Goal: Information Seeking & Learning: Learn about a topic

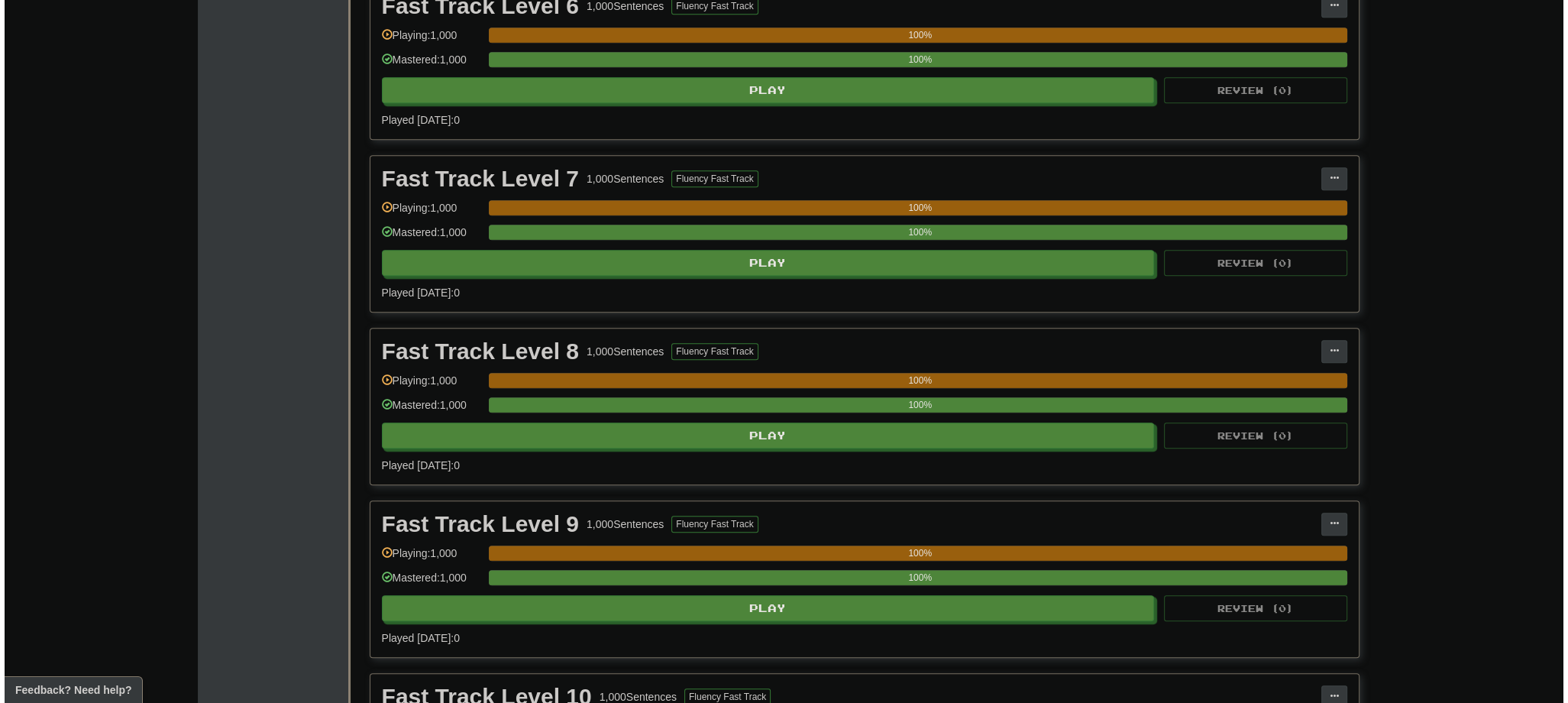
scroll to position [1712, 0]
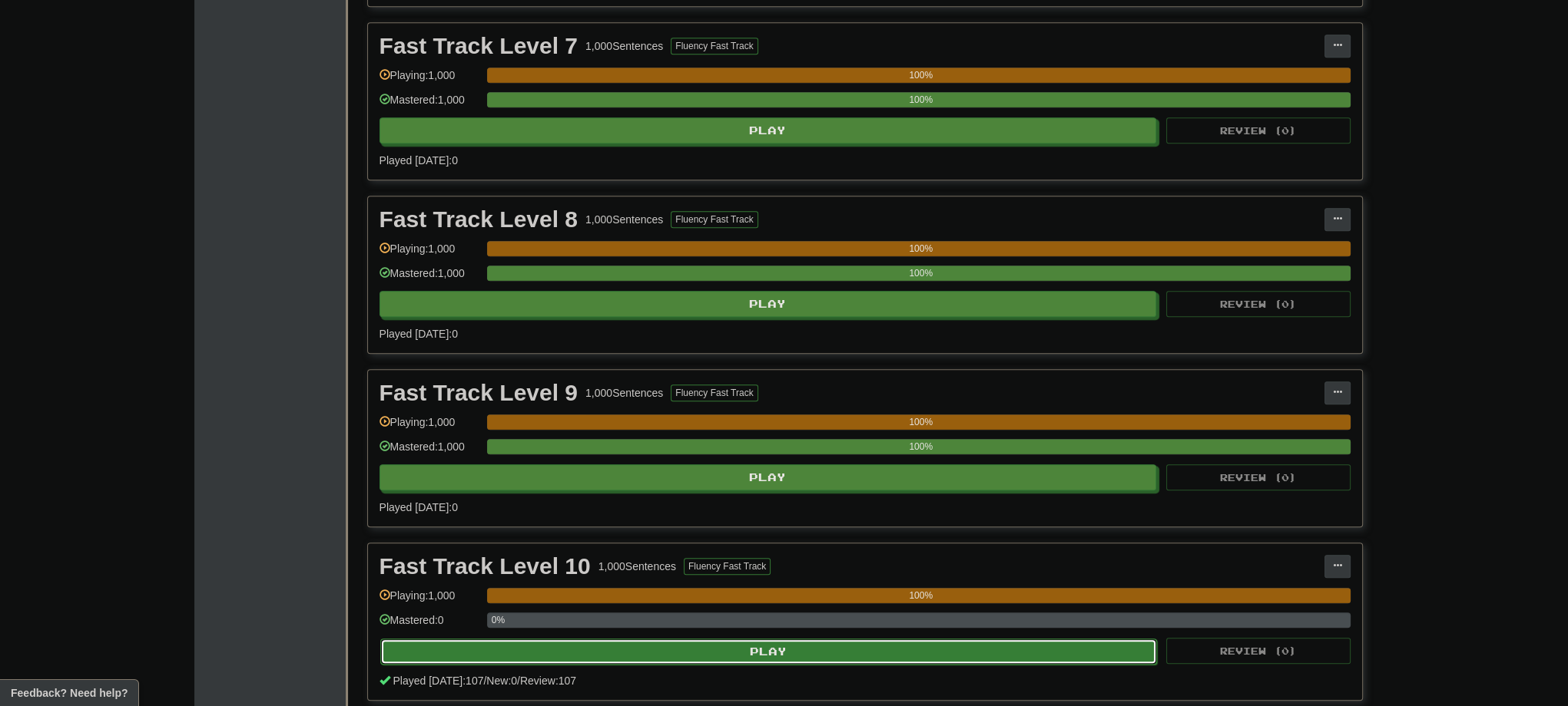
click at [755, 650] on button "Play" at bounding box center [769, 652] width 778 height 26
select select "***"
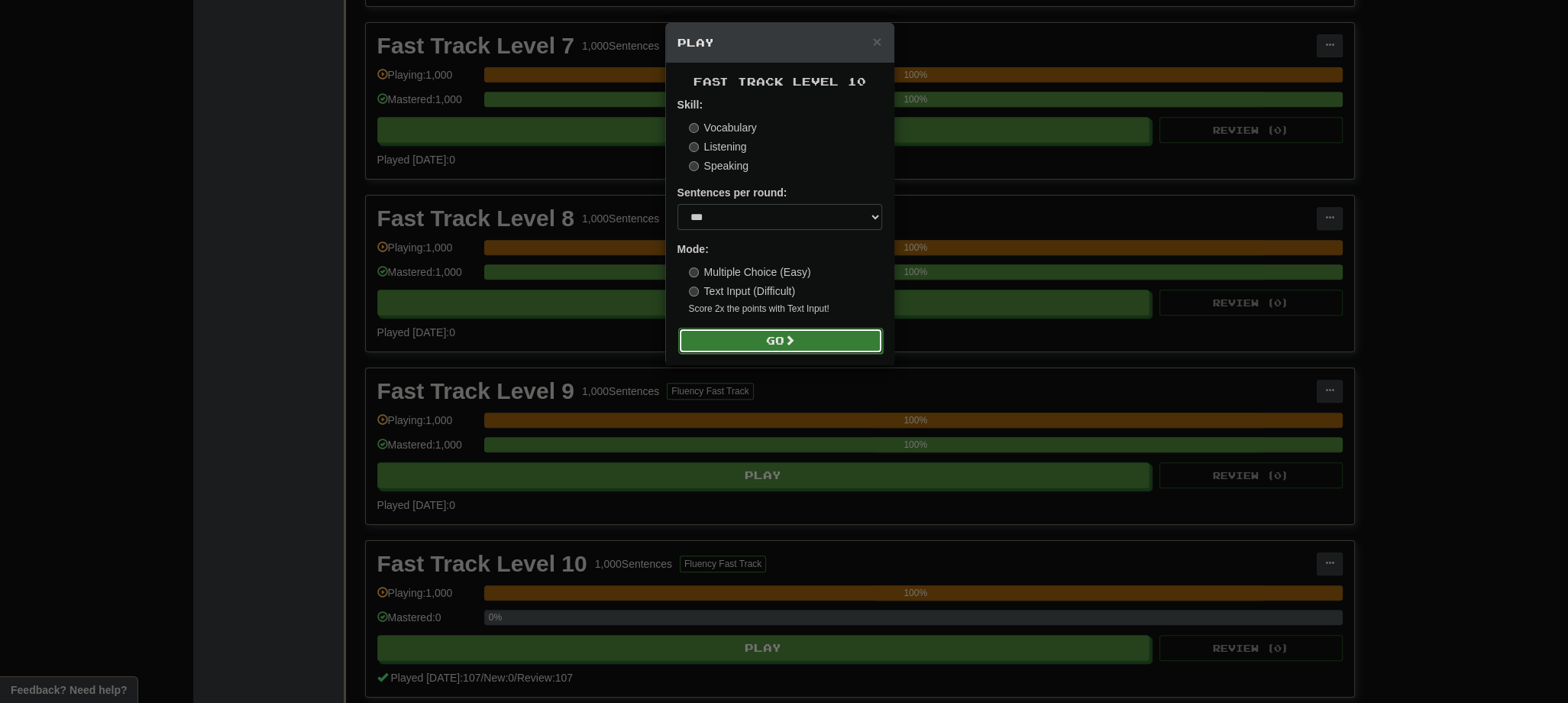
click at [757, 344] on button "Go" at bounding box center [781, 340] width 205 height 26
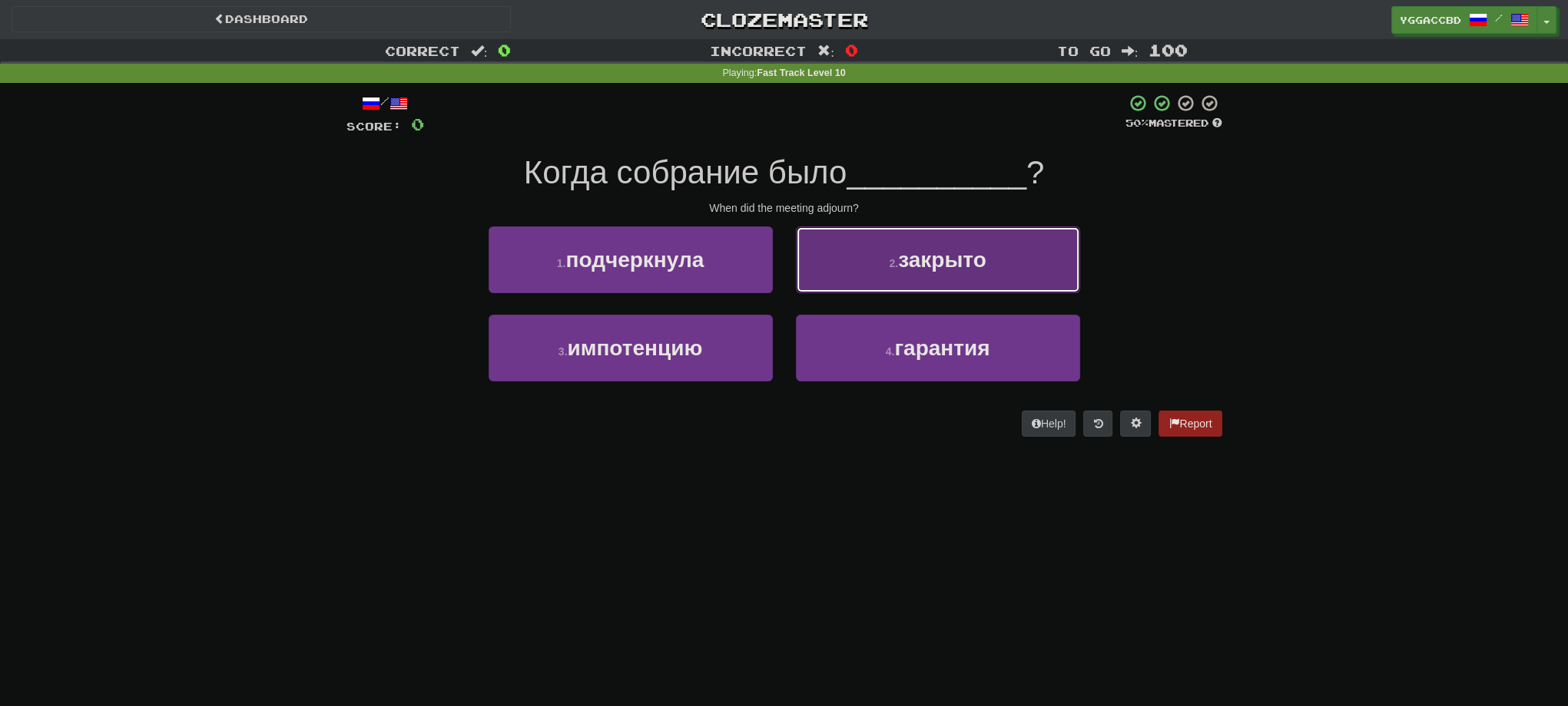
click at [941, 252] on span "закрыто" at bounding box center [942, 260] width 89 height 24
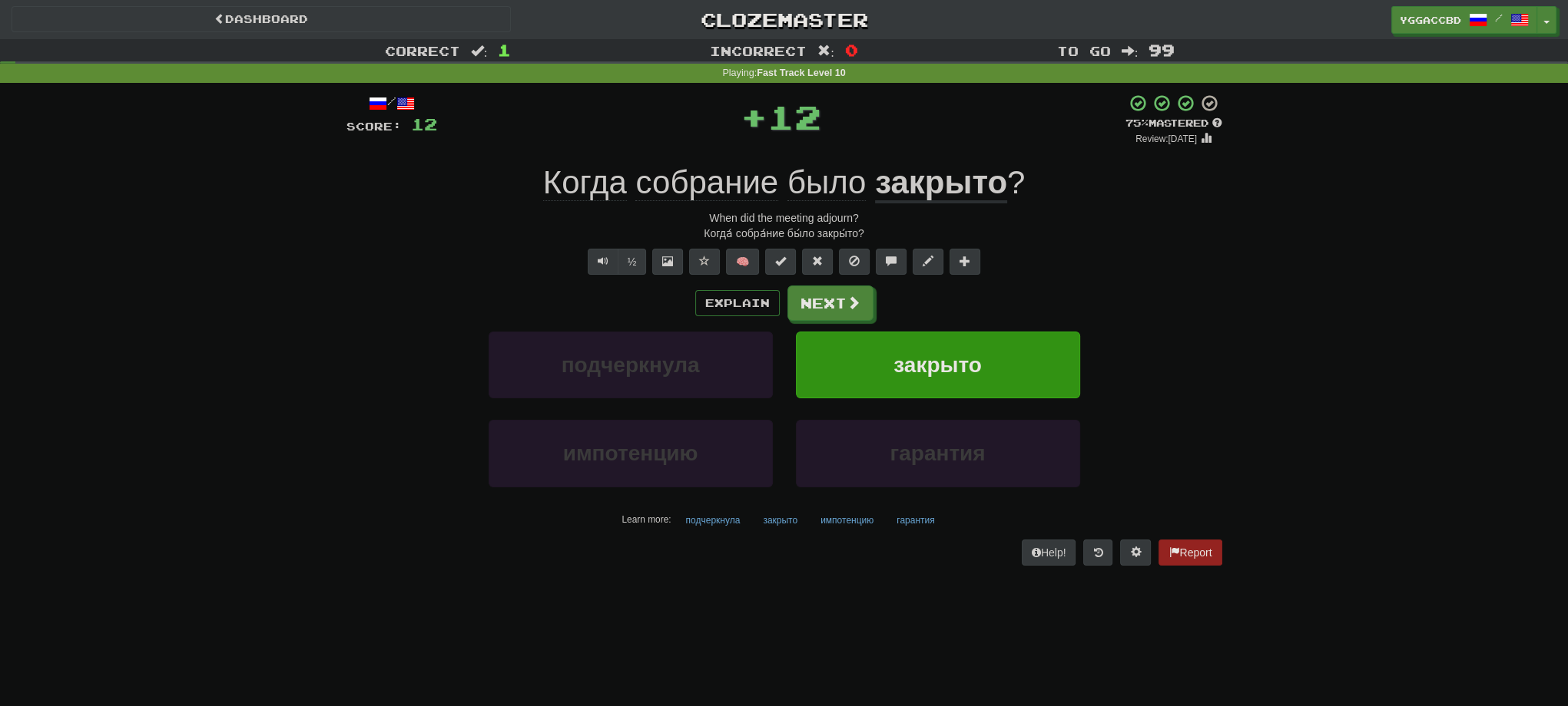
click at [808, 321] on div "Explain Next подчеркнула закрыто импотенцию гарантия Learn more: подчеркнула за…" at bounding box center [785, 409] width 876 height 247
click at [839, 307] on button "Next" at bounding box center [831, 304] width 86 height 35
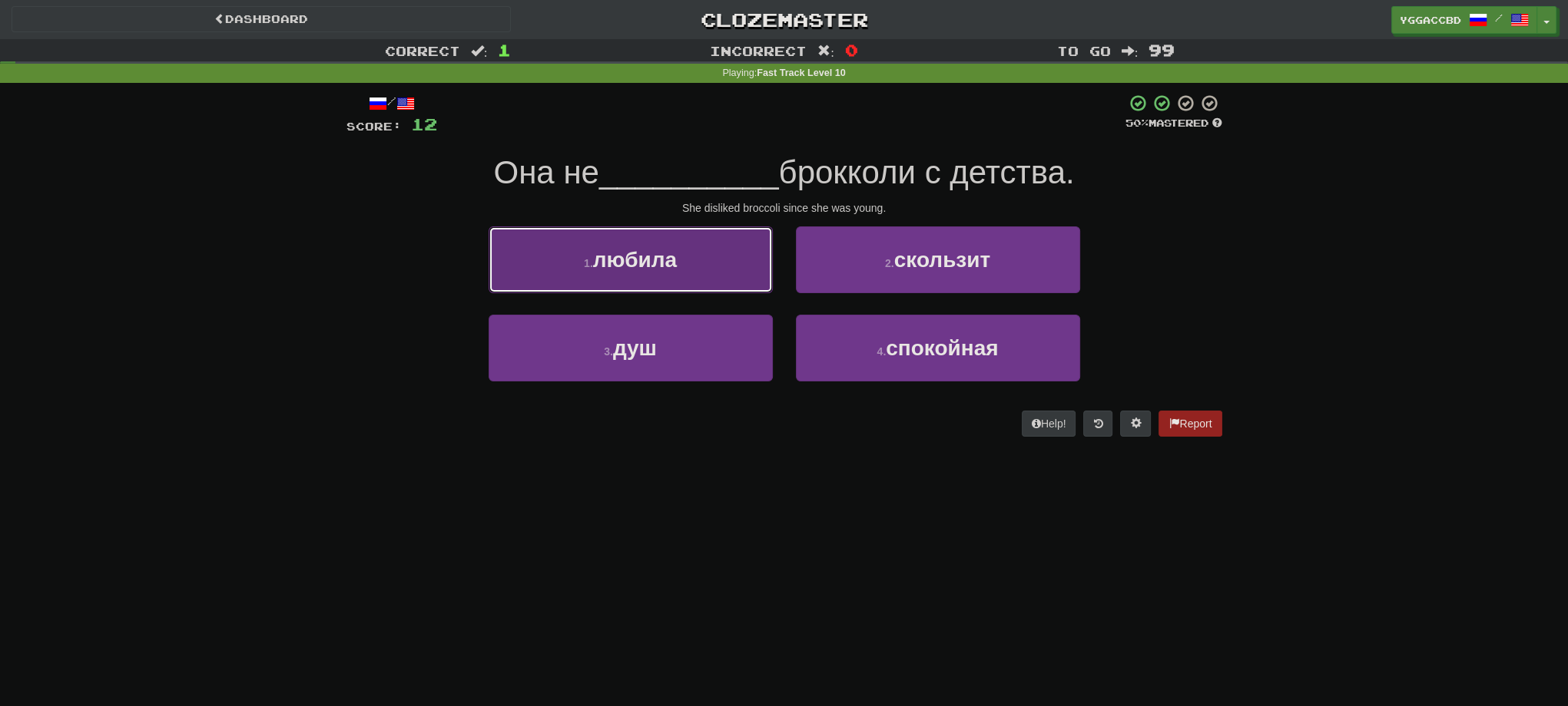
click at [643, 244] on button "1 . любила" at bounding box center [631, 260] width 285 height 67
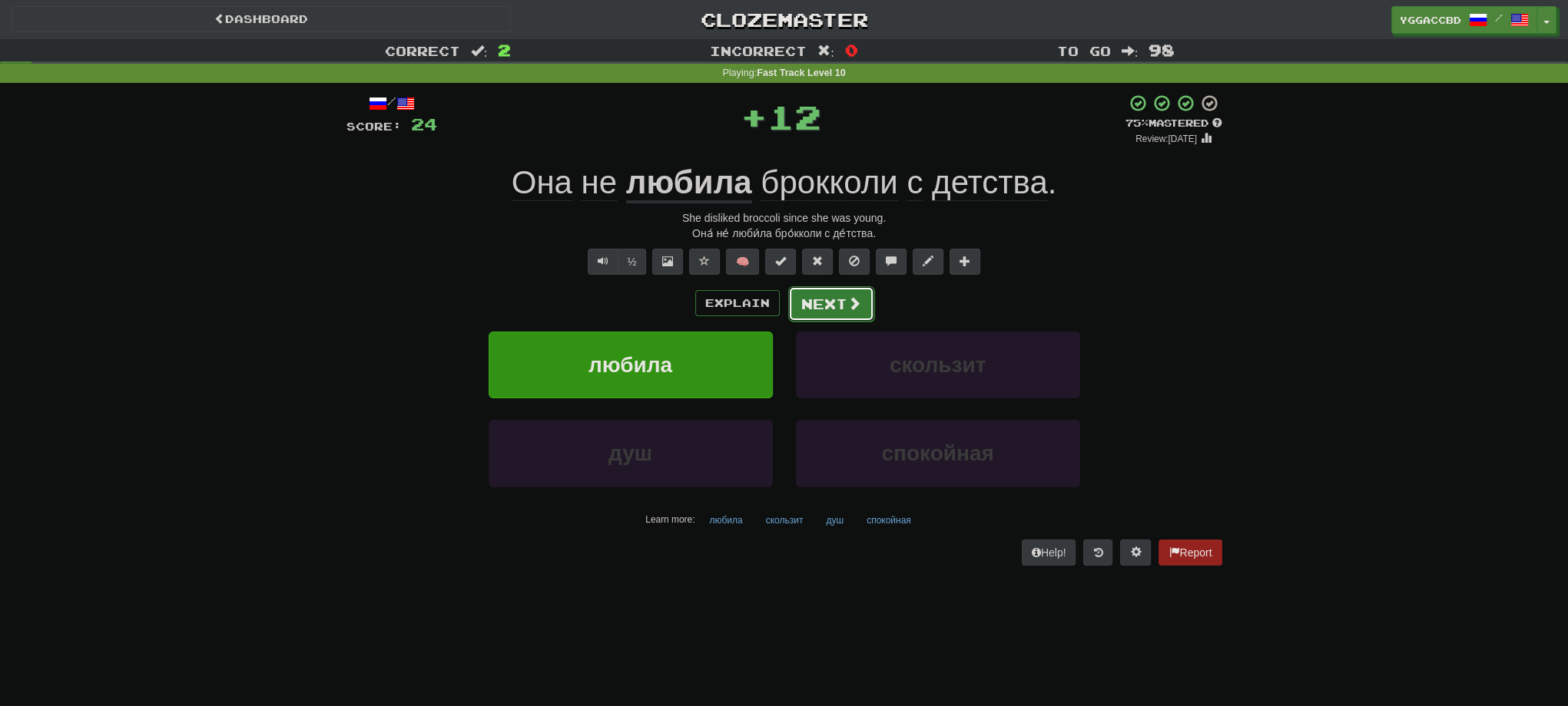
click at [832, 299] on button "Next" at bounding box center [831, 304] width 86 height 35
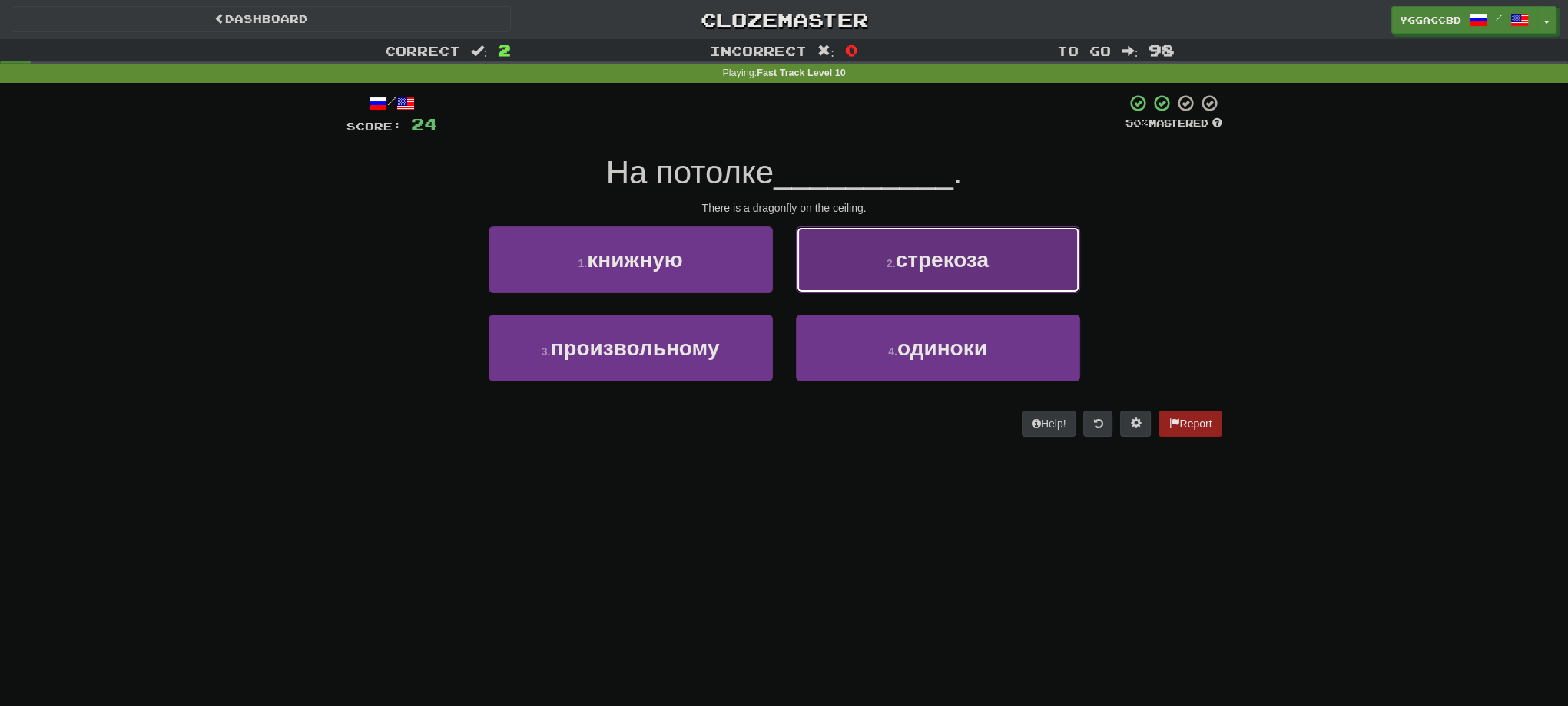
click at [886, 268] on small "2 ." at bounding box center [891, 263] width 10 height 12
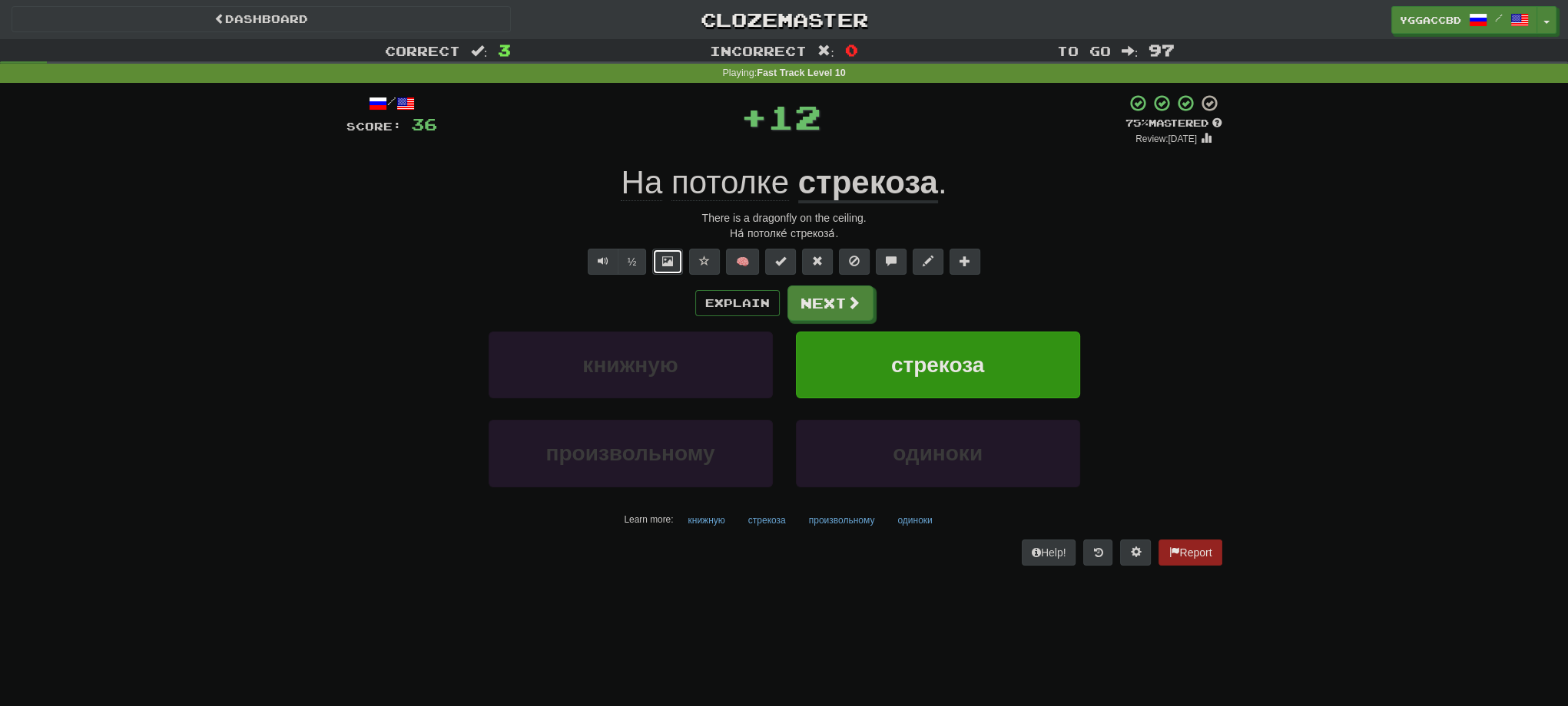
click at [659, 267] on button at bounding box center [667, 261] width 30 height 26
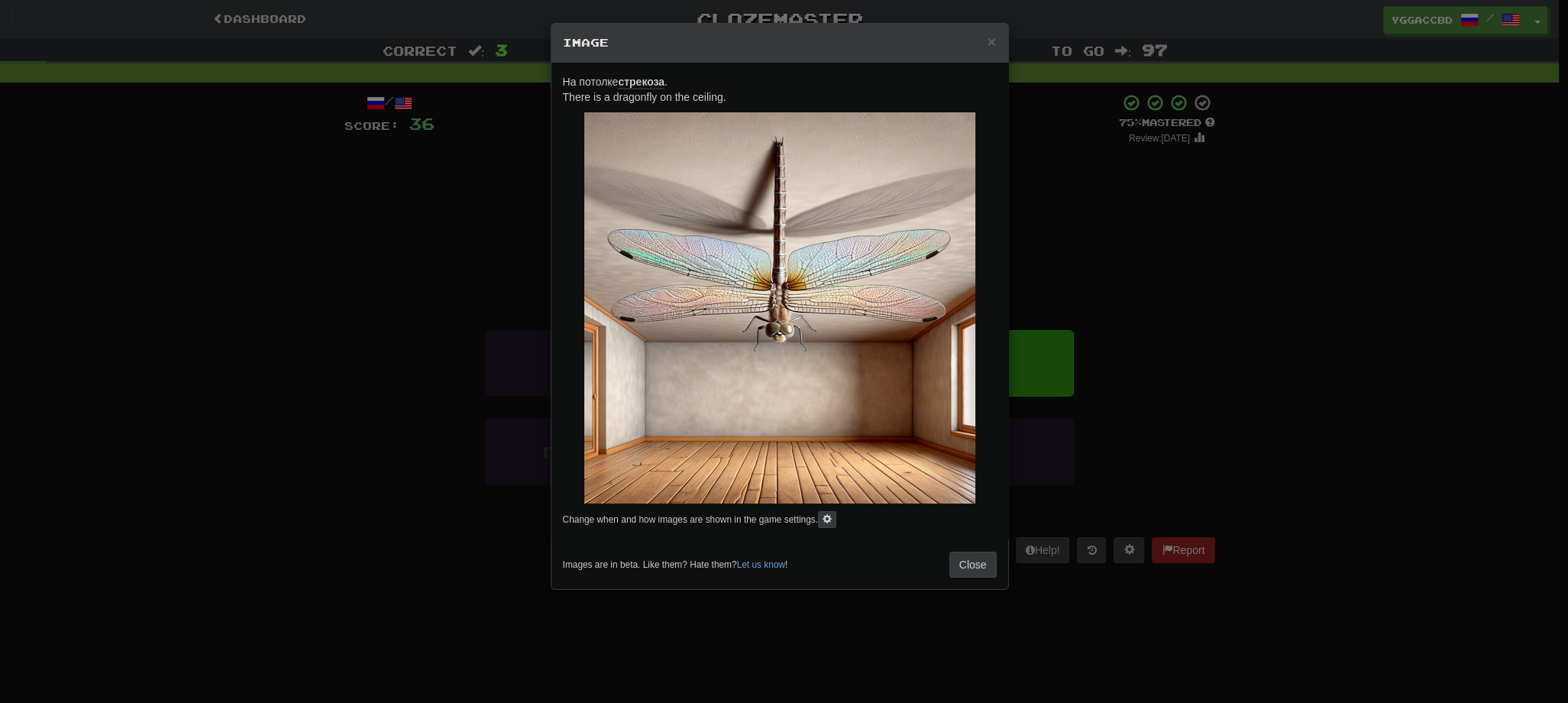
click at [1153, 244] on div "× Image На потолке стрекоза . There is a dragonfly on the ceiling. Change when …" at bounding box center [784, 352] width 1568 height 703
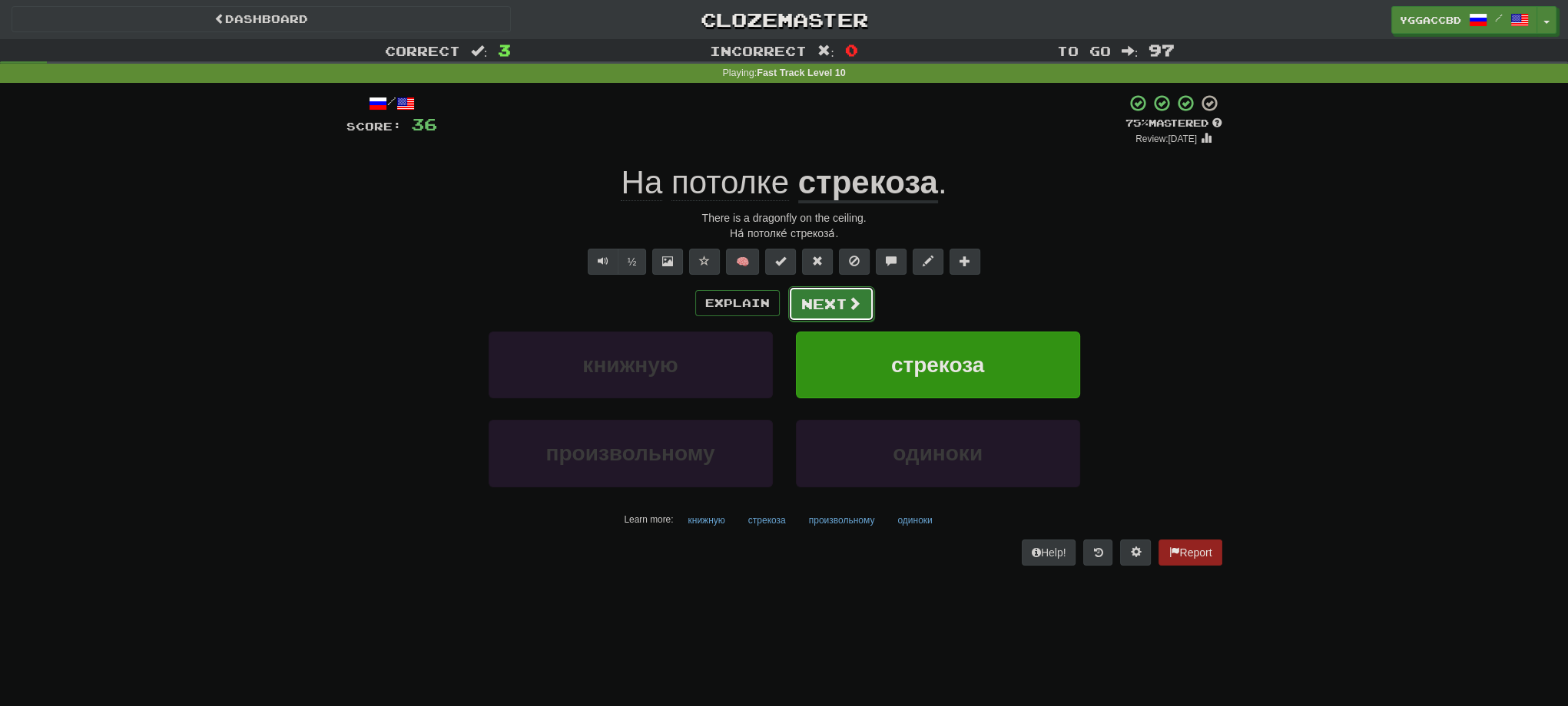
click at [826, 300] on button "Next" at bounding box center [831, 304] width 86 height 35
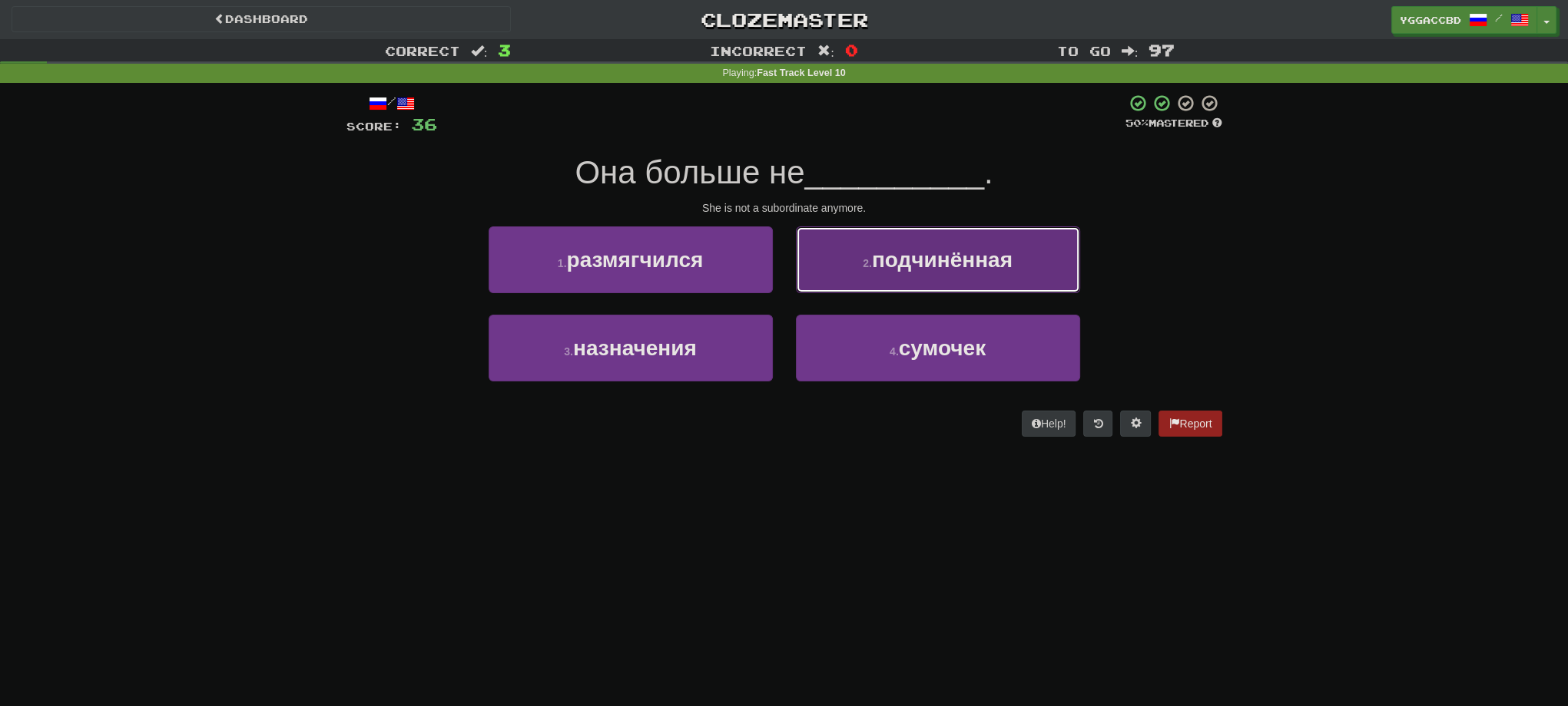
click at [981, 275] on button "2 . подчинённая" at bounding box center [938, 260] width 285 height 67
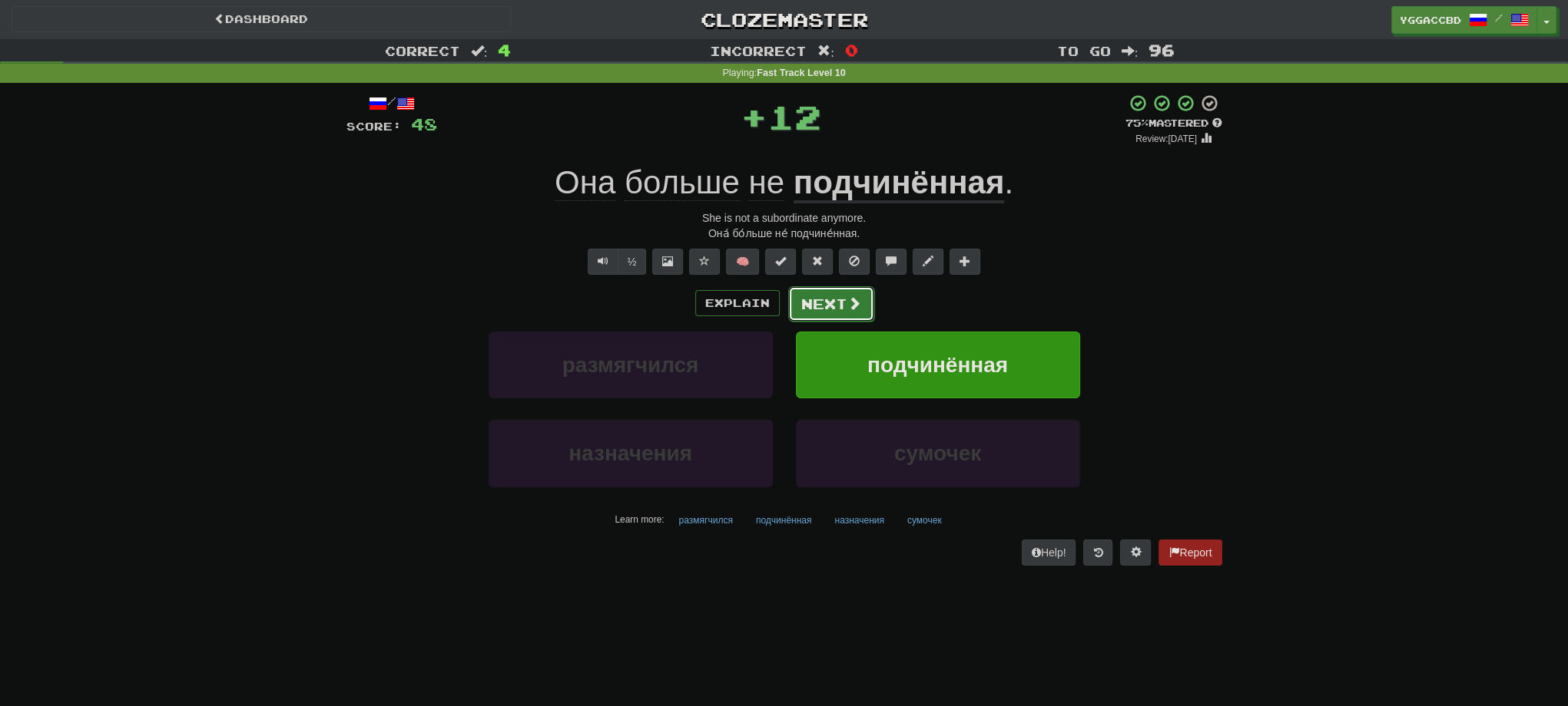
click at [790, 299] on button "Next" at bounding box center [831, 304] width 86 height 35
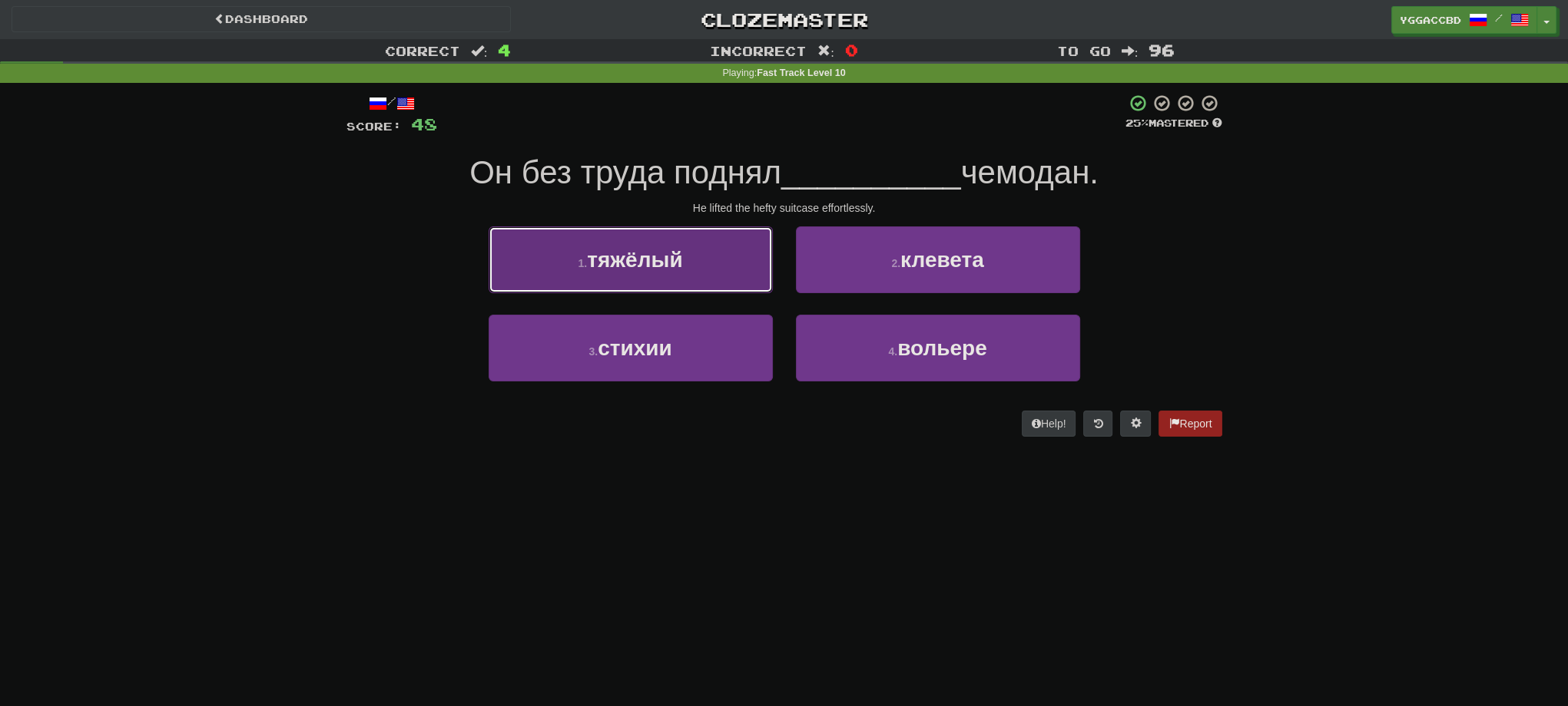
click at [704, 279] on button "1 . тяжёлый" at bounding box center [631, 260] width 285 height 67
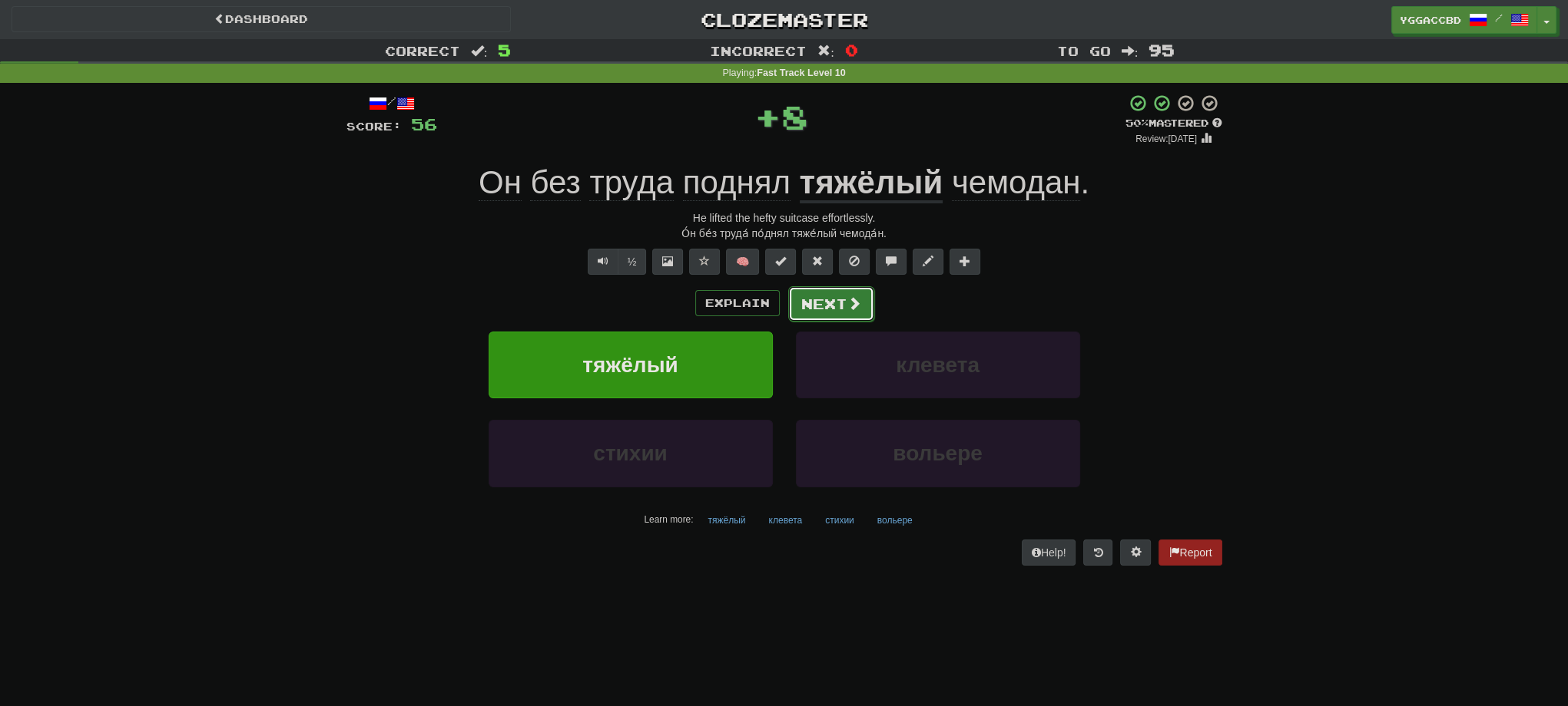
click at [818, 301] on button "Next" at bounding box center [831, 304] width 86 height 35
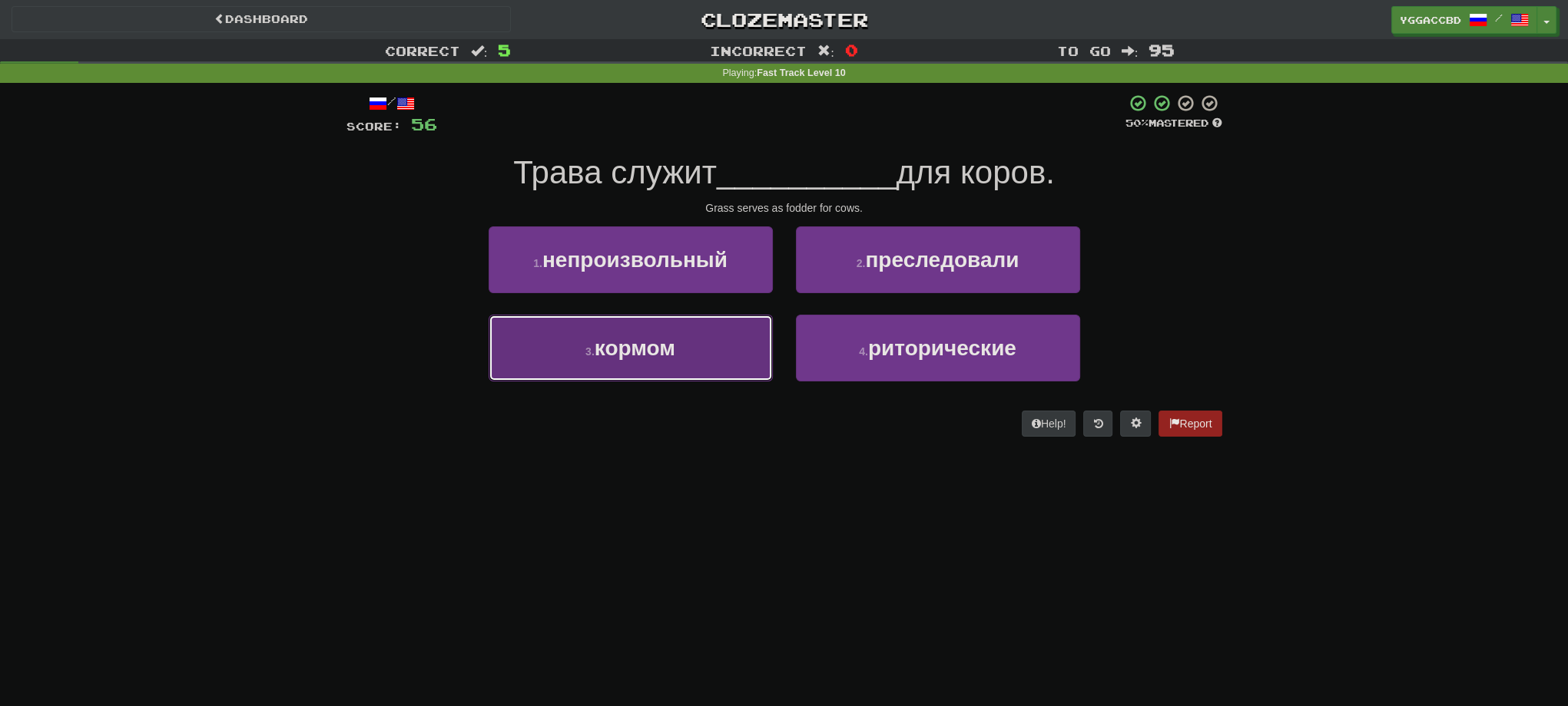
click at [626, 361] on button "3 . кормом" at bounding box center [631, 348] width 285 height 67
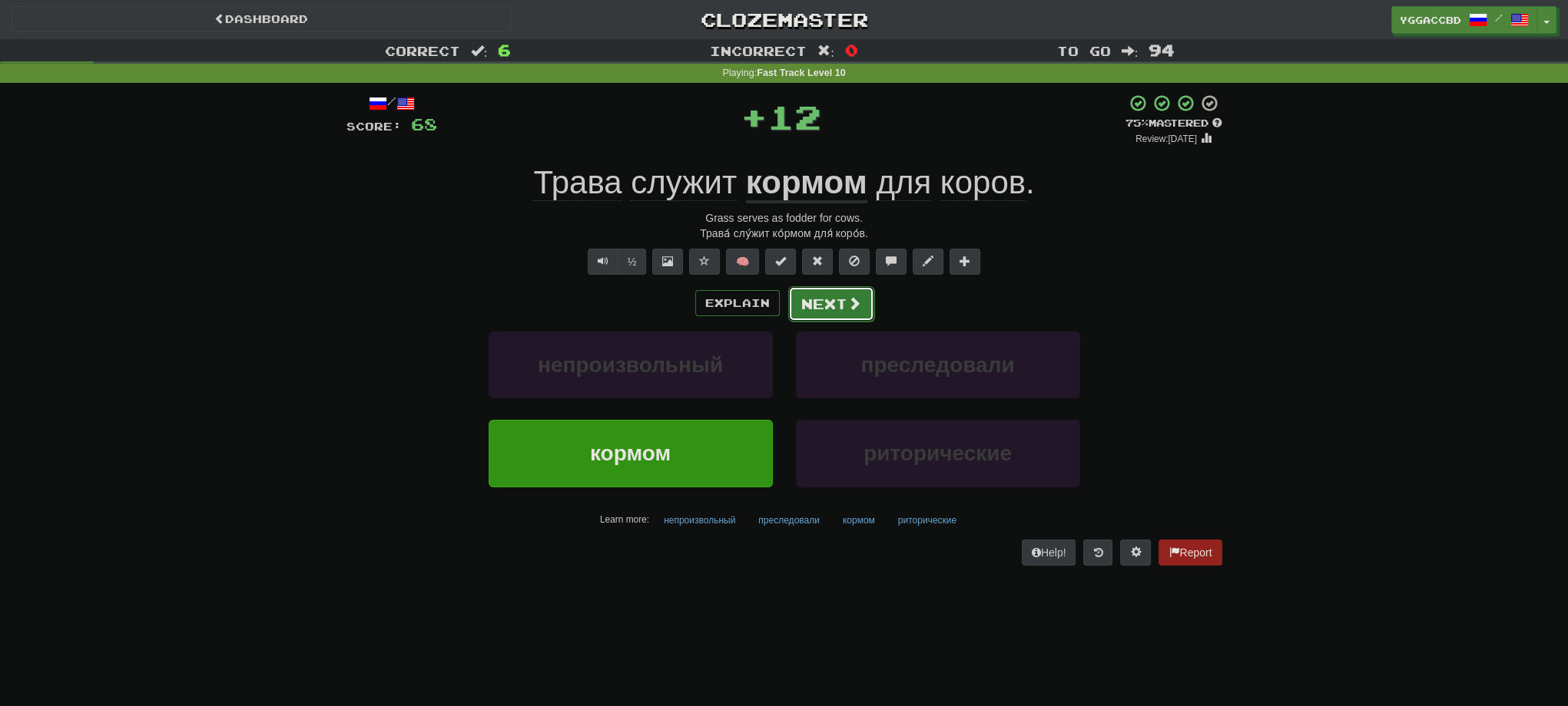
click at [818, 304] on button "Next" at bounding box center [831, 304] width 86 height 35
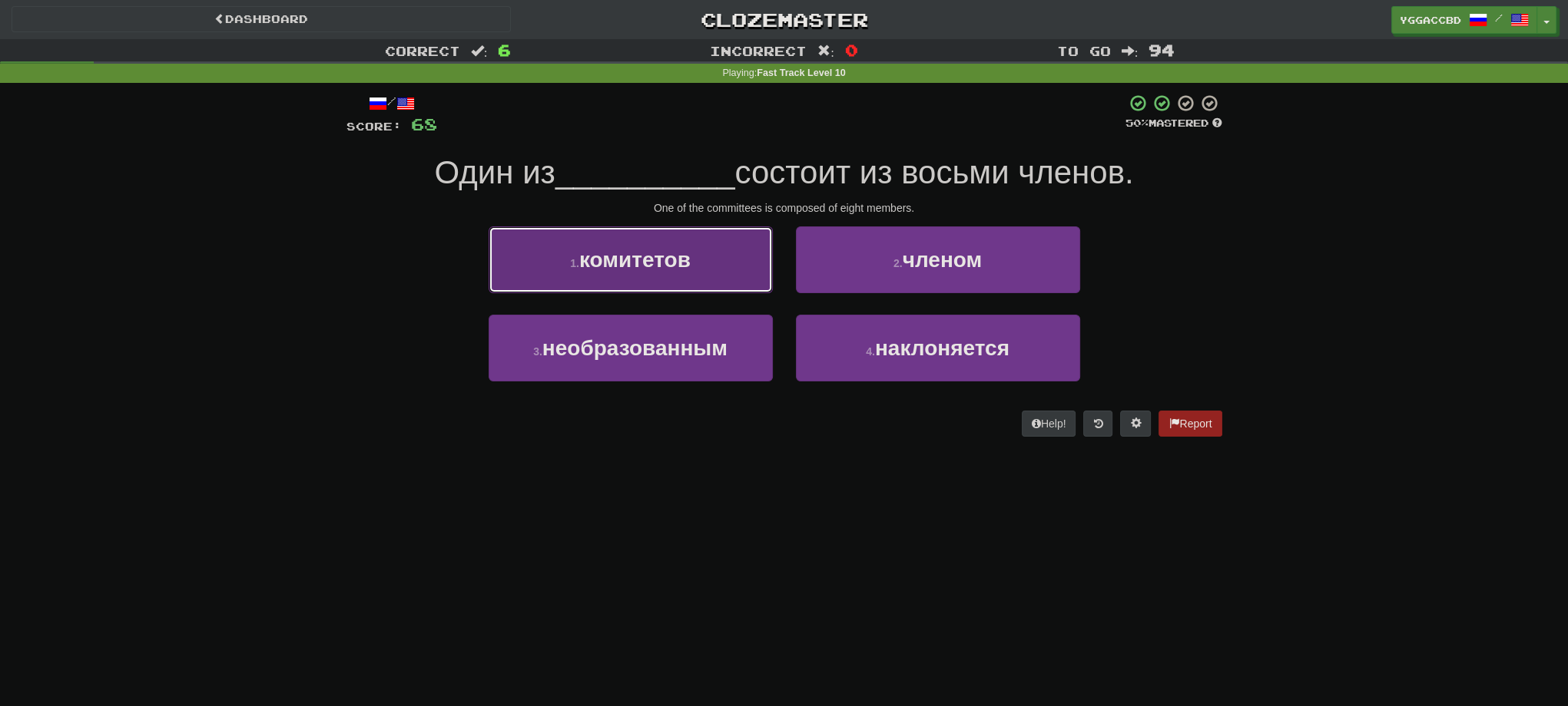
click at [653, 267] on span "комитетов" at bounding box center [635, 260] width 111 height 24
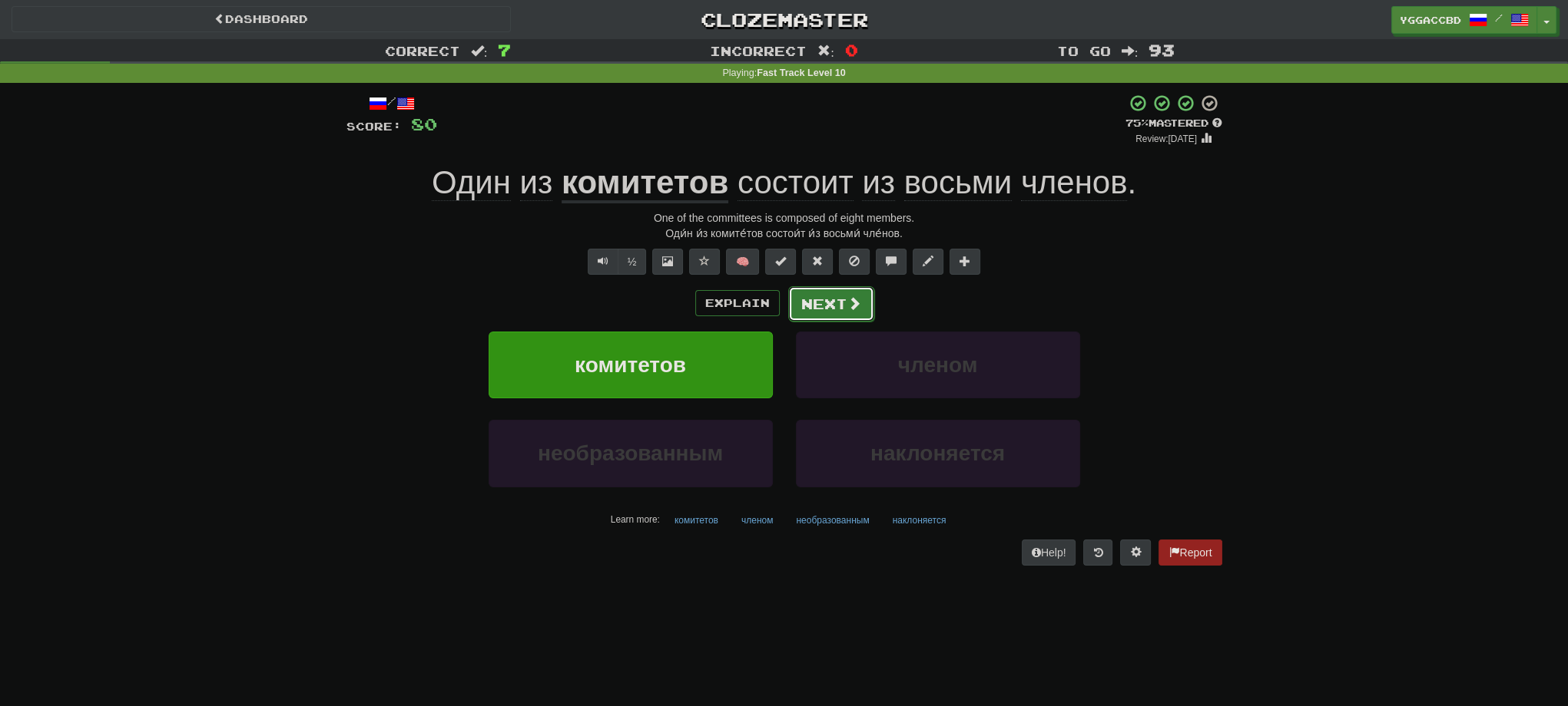
click at [828, 311] on button "Next" at bounding box center [831, 304] width 86 height 35
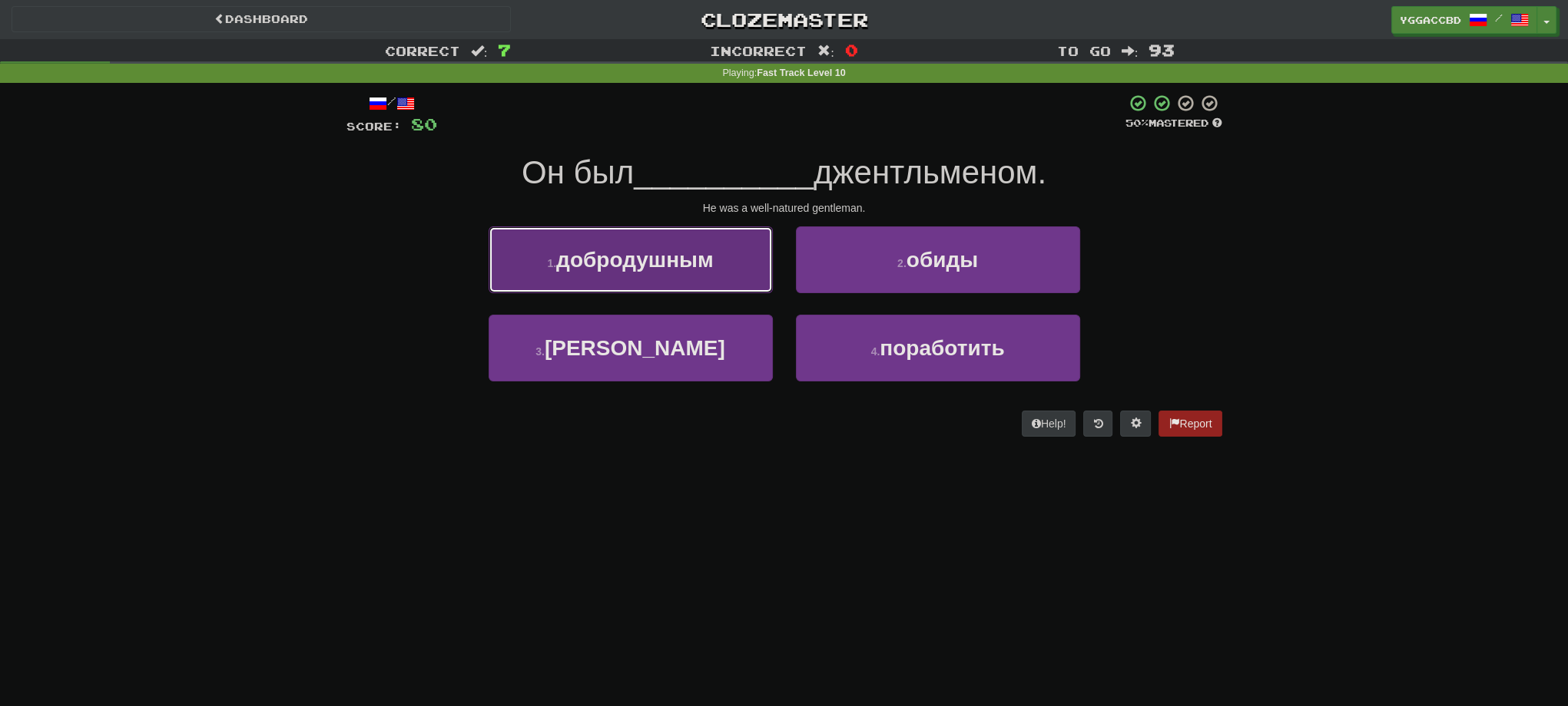
click at [672, 283] on button "1 . добродушным" at bounding box center [631, 260] width 285 height 67
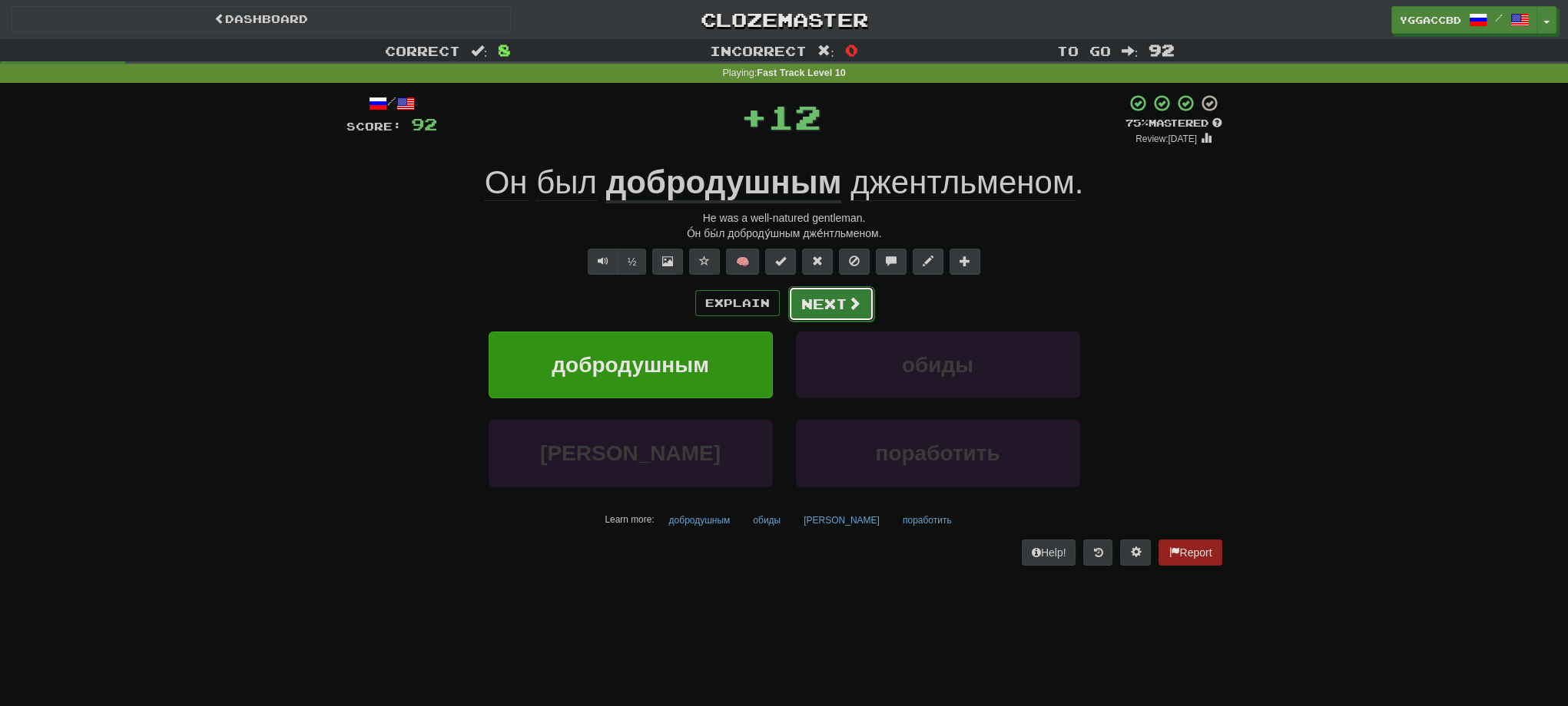
click at [822, 299] on button "Next" at bounding box center [831, 304] width 86 height 35
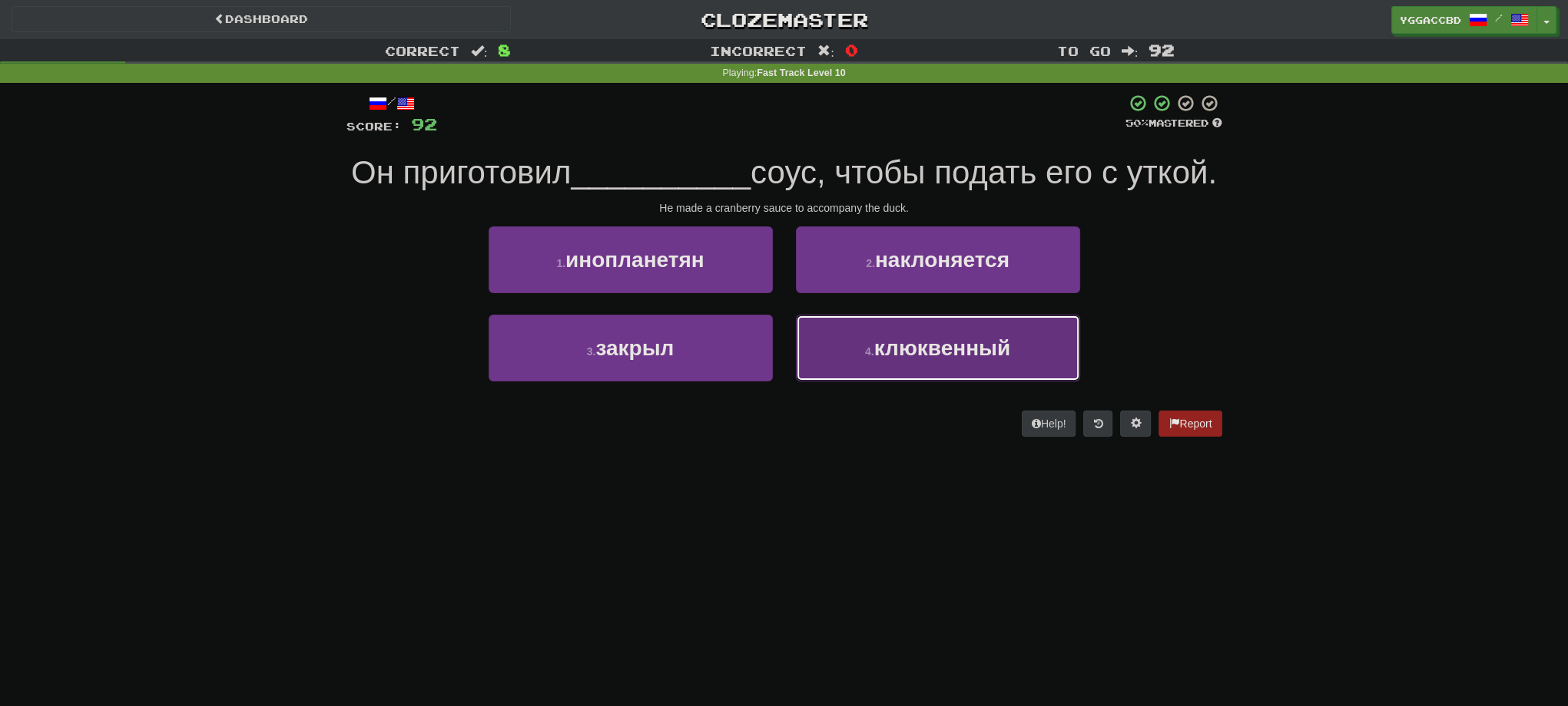
click at [916, 360] on span "клюквенный" at bounding box center [942, 348] width 136 height 24
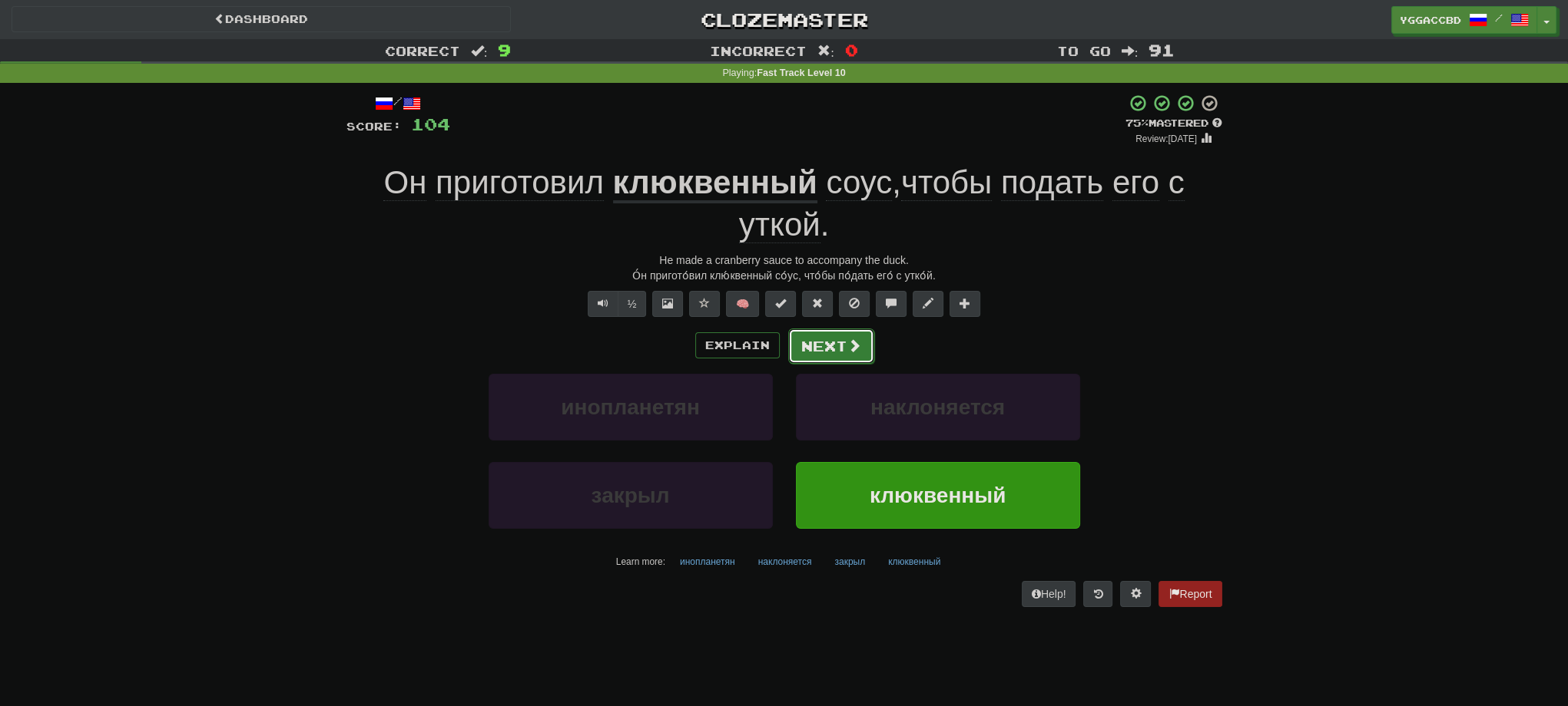
click at [838, 350] on button "Next" at bounding box center [831, 346] width 86 height 35
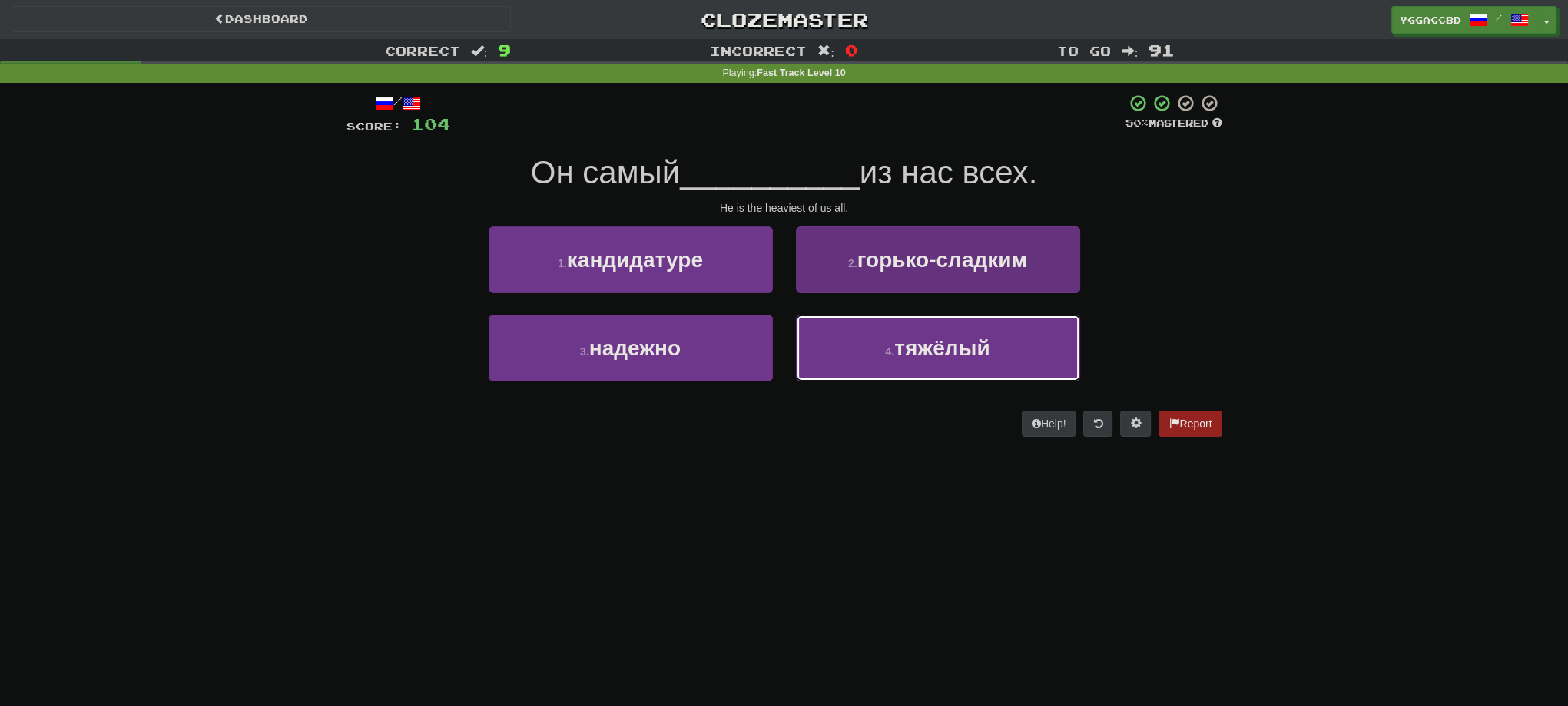
drag, startPoint x: 960, startPoint y: 353, endPoint x: 949, endPoint y: 355, distance: 11.2
click at [959, 353] on span "тяжёлый" at bounding box center [941, 348] width 95 height 24
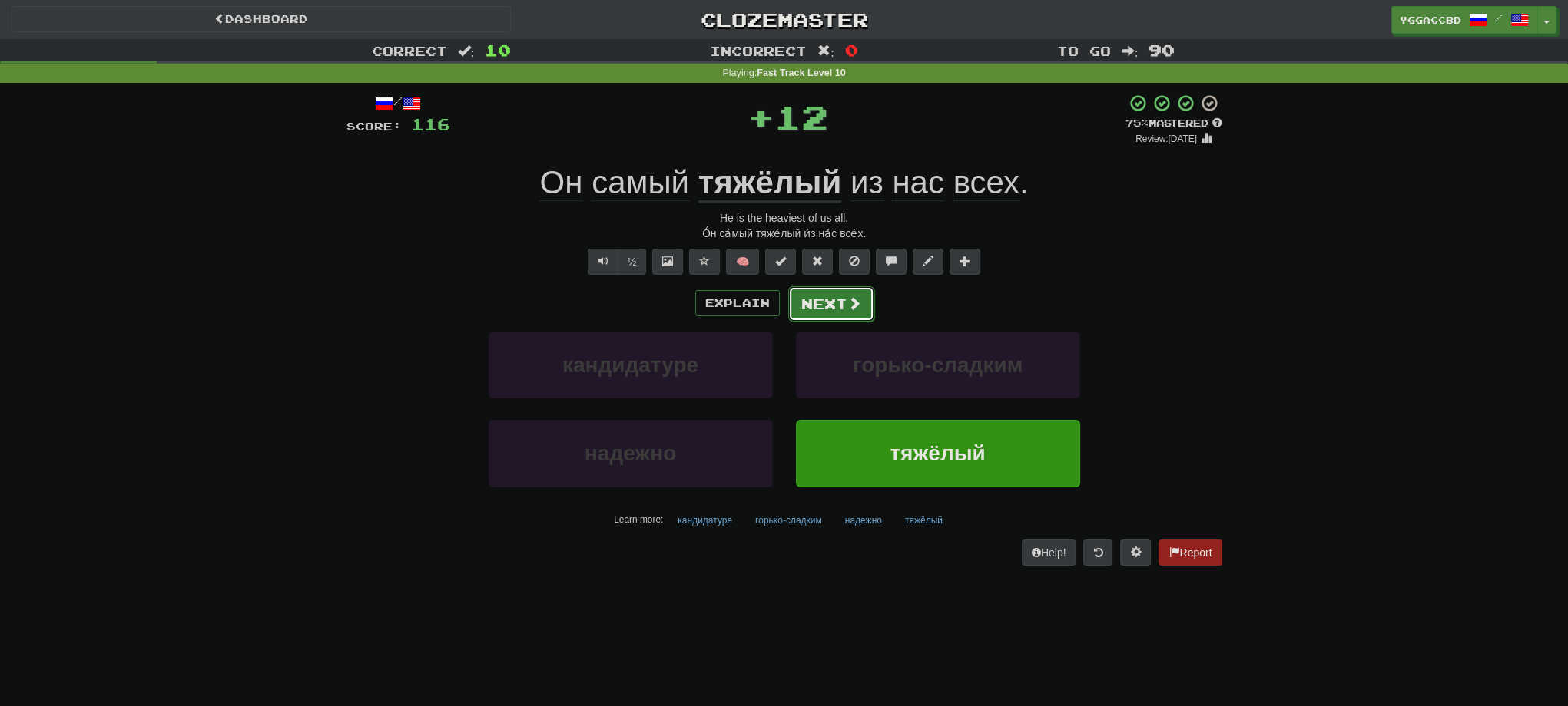
click at [830, 307] on button "Next" at bounding box center [831, 304] width 86 height 35
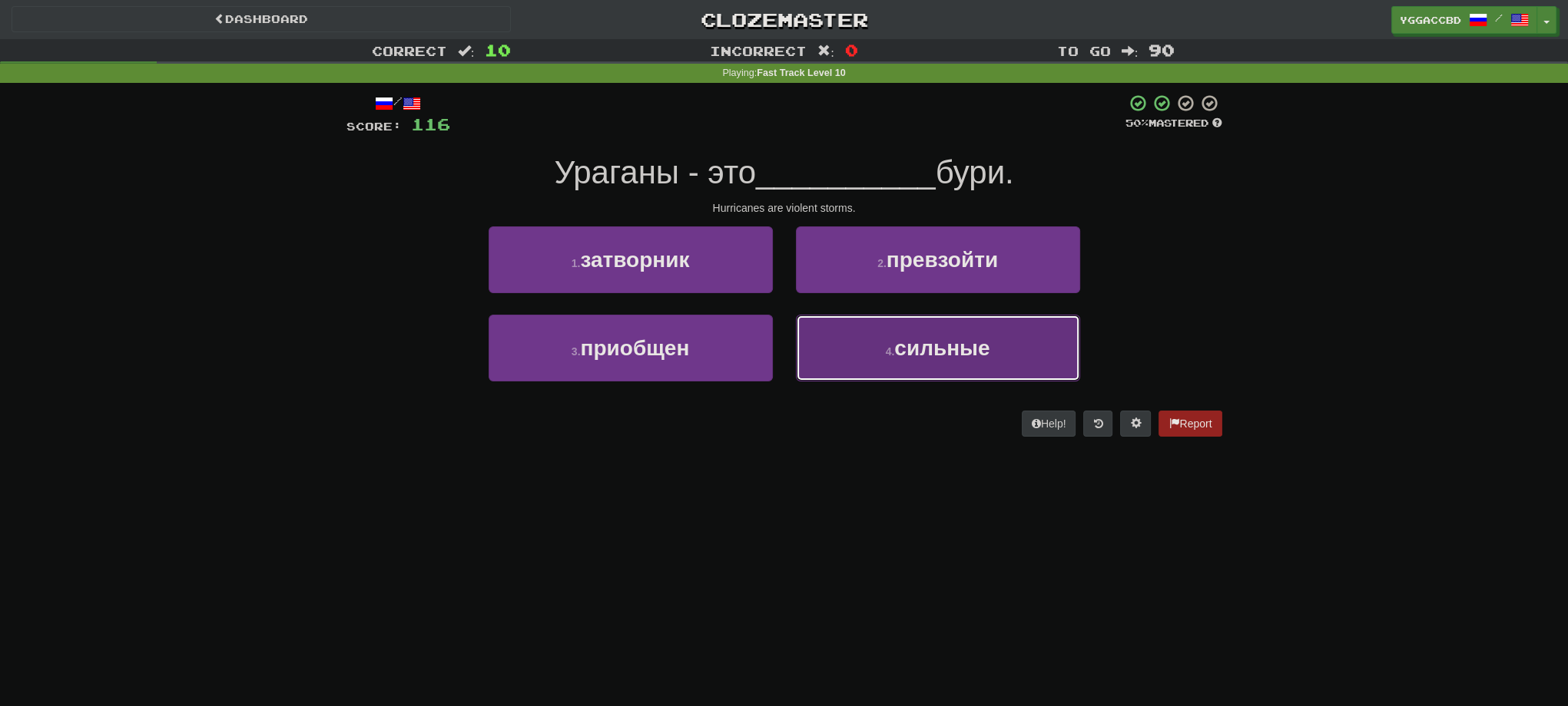
click at [1010, 352] on button "4 . сильные" at bounding box center [938, 348] width 285 height 67
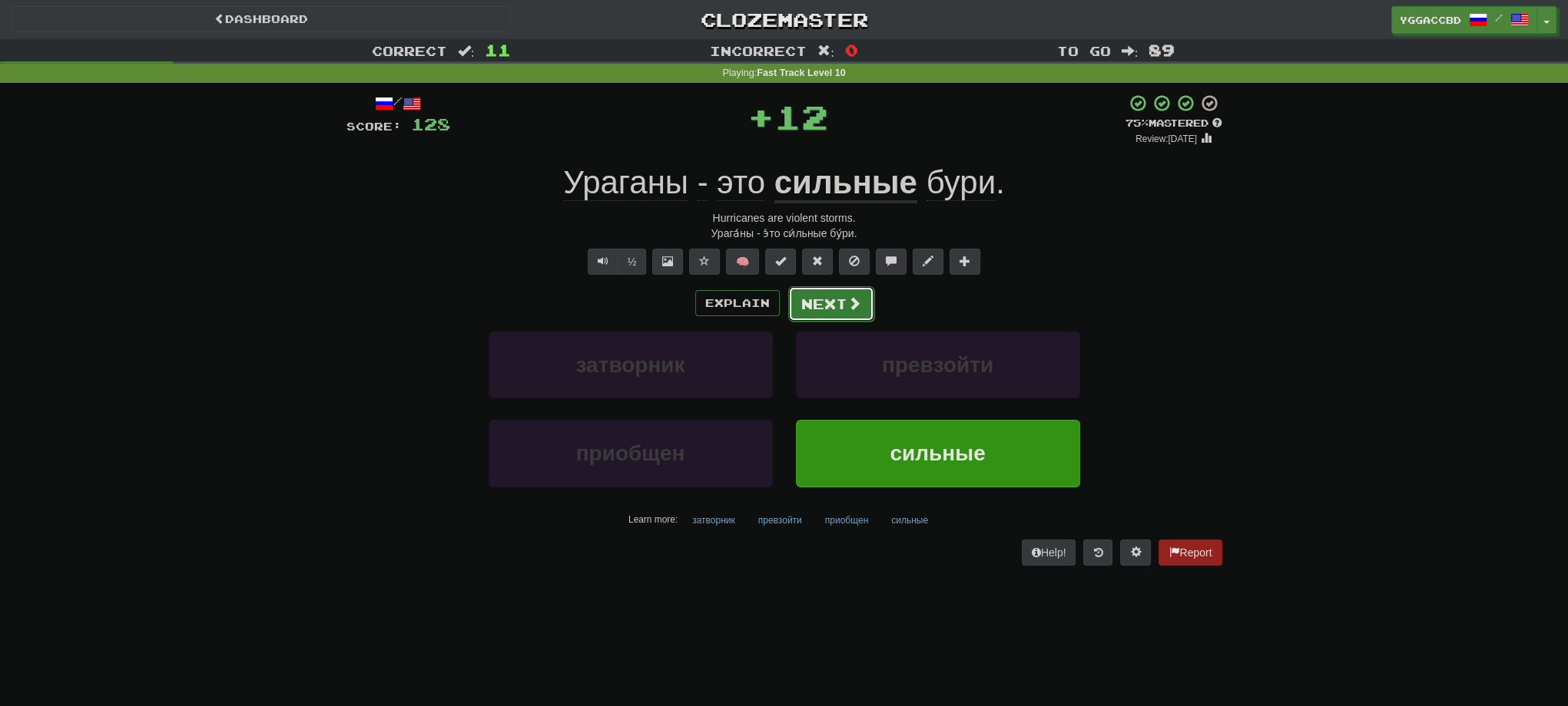
click at [848, 307] on span at bounding box center [854, 303] width 14 height 14
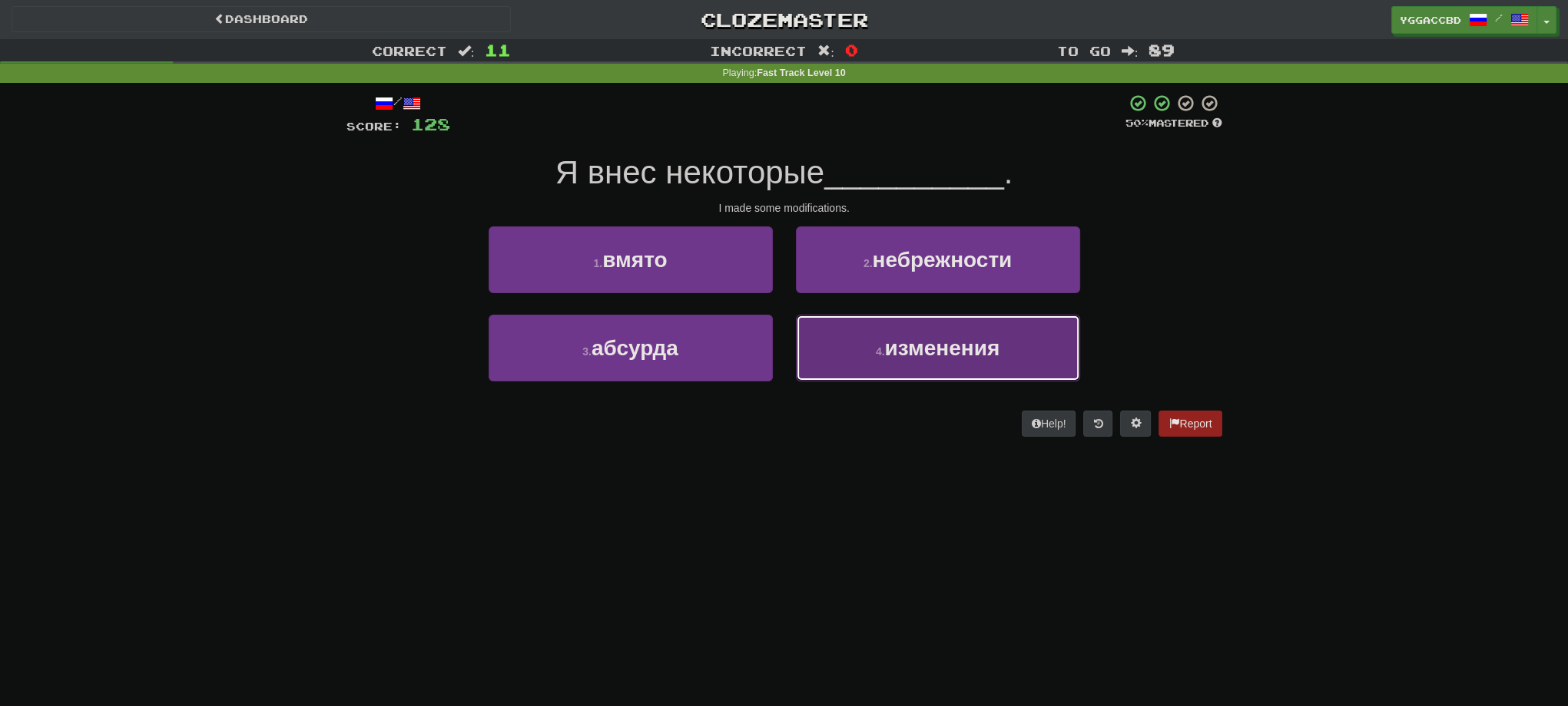
click at [993, 359] on button "4 . изменения" at bounding box center [938, 348] width 285 height 67
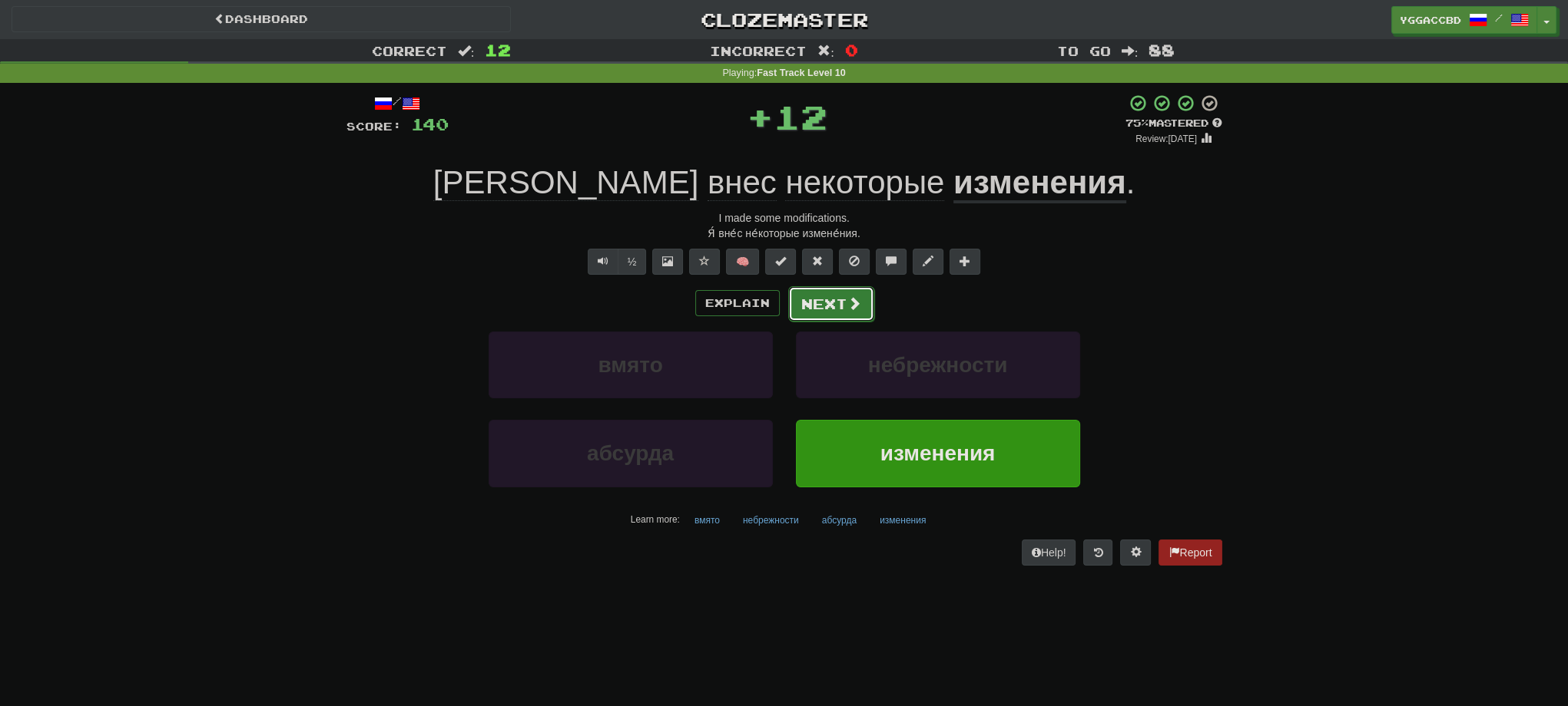
click at [852, 294] on button "Next" at bounding box center [831, 304] width 86 height 35
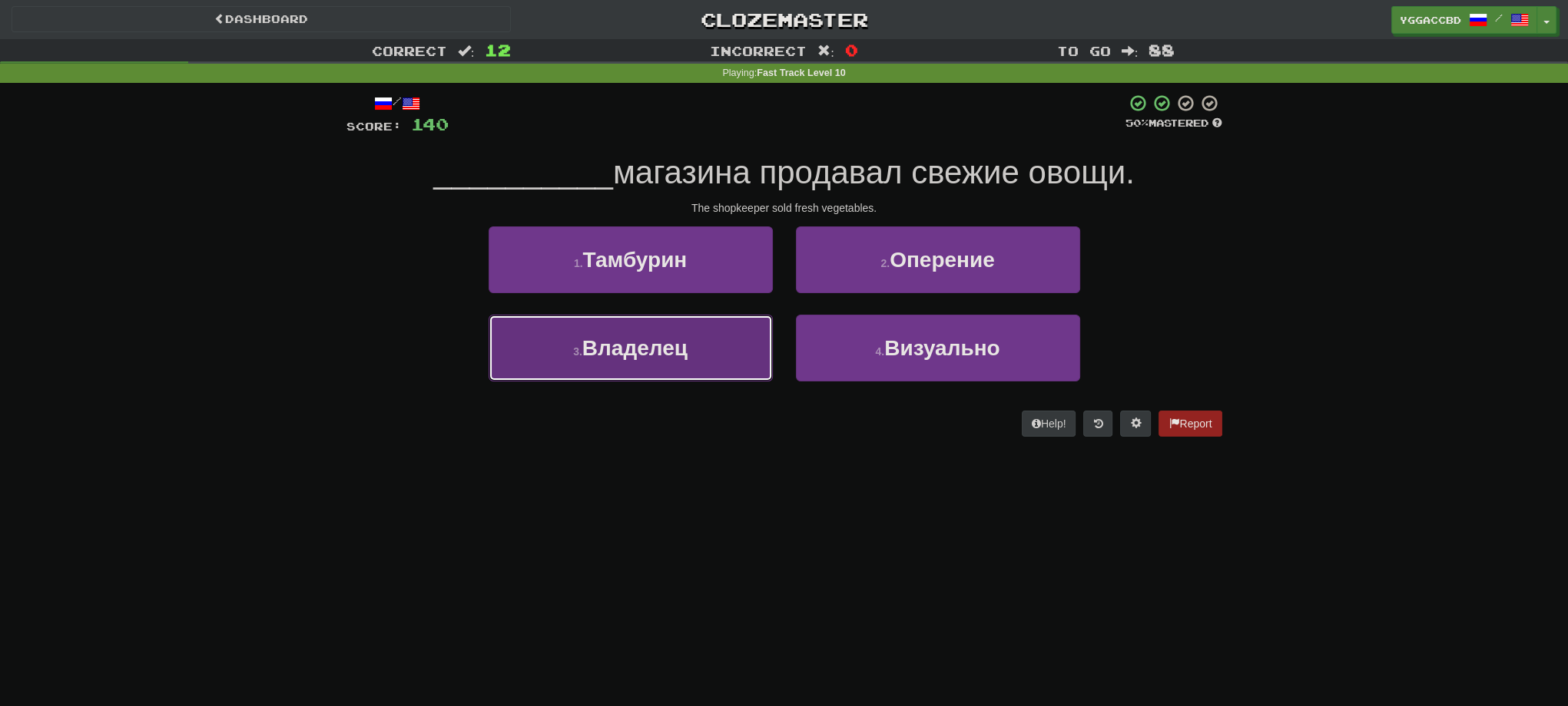
click at [719, 355] on button "3 . Владелец" at bounding box center [631, 348] width 285 height 67
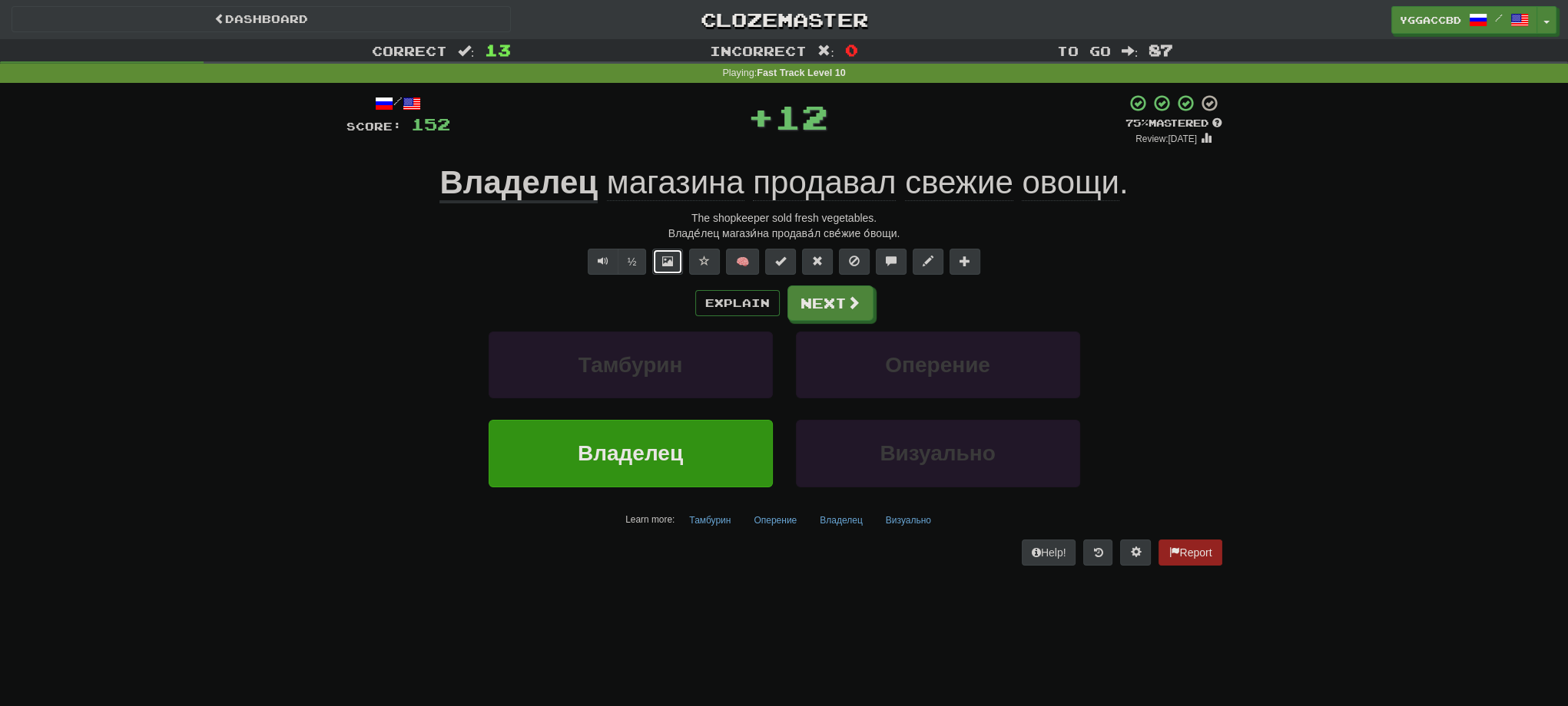
click at [671, 264] on span at bounding box center [667, 260] width 10 height 10
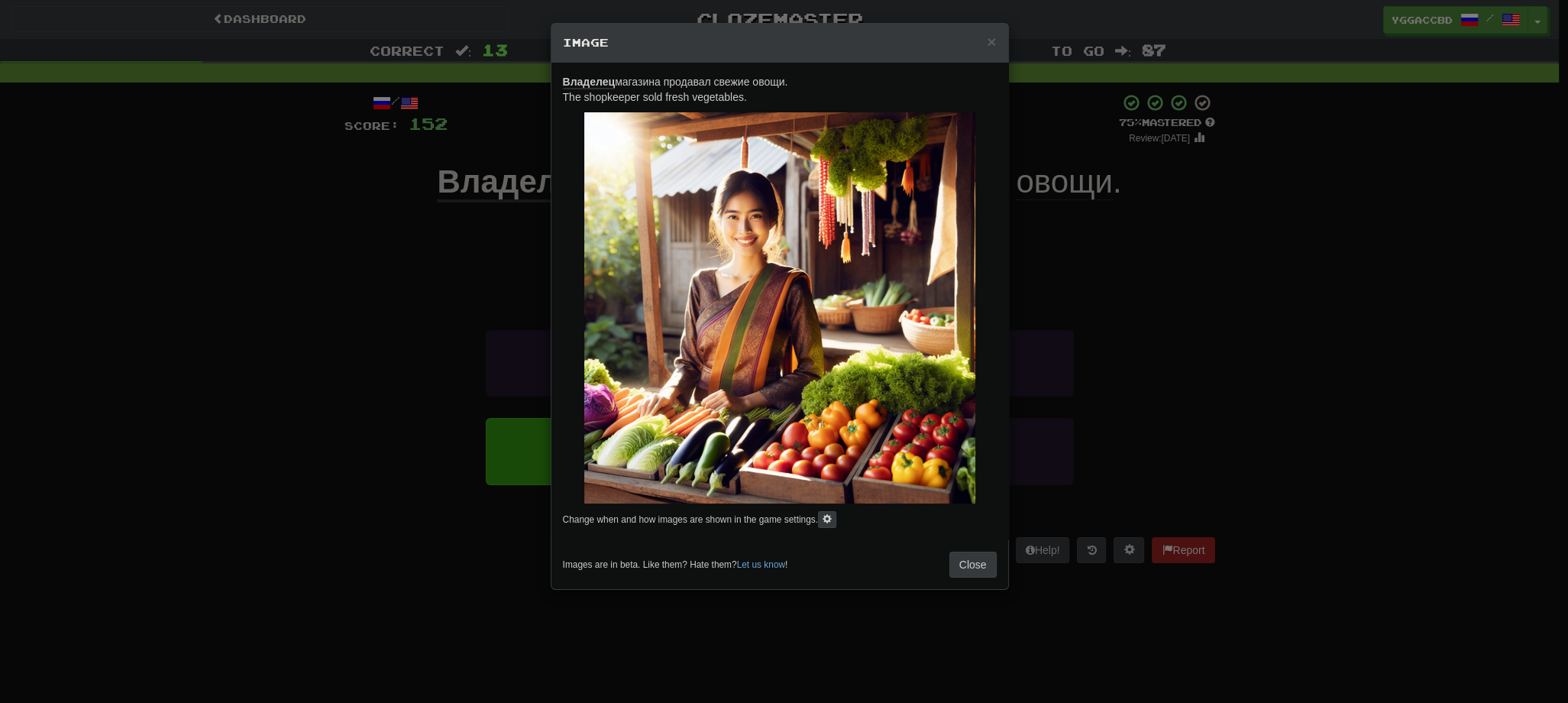
click at [1330, 276] on div "× Image Владелец магазина продавал свежие овощи. The shopkeeper sold fresh vege…" at bounding box center [784, 352] width 1568 height 703
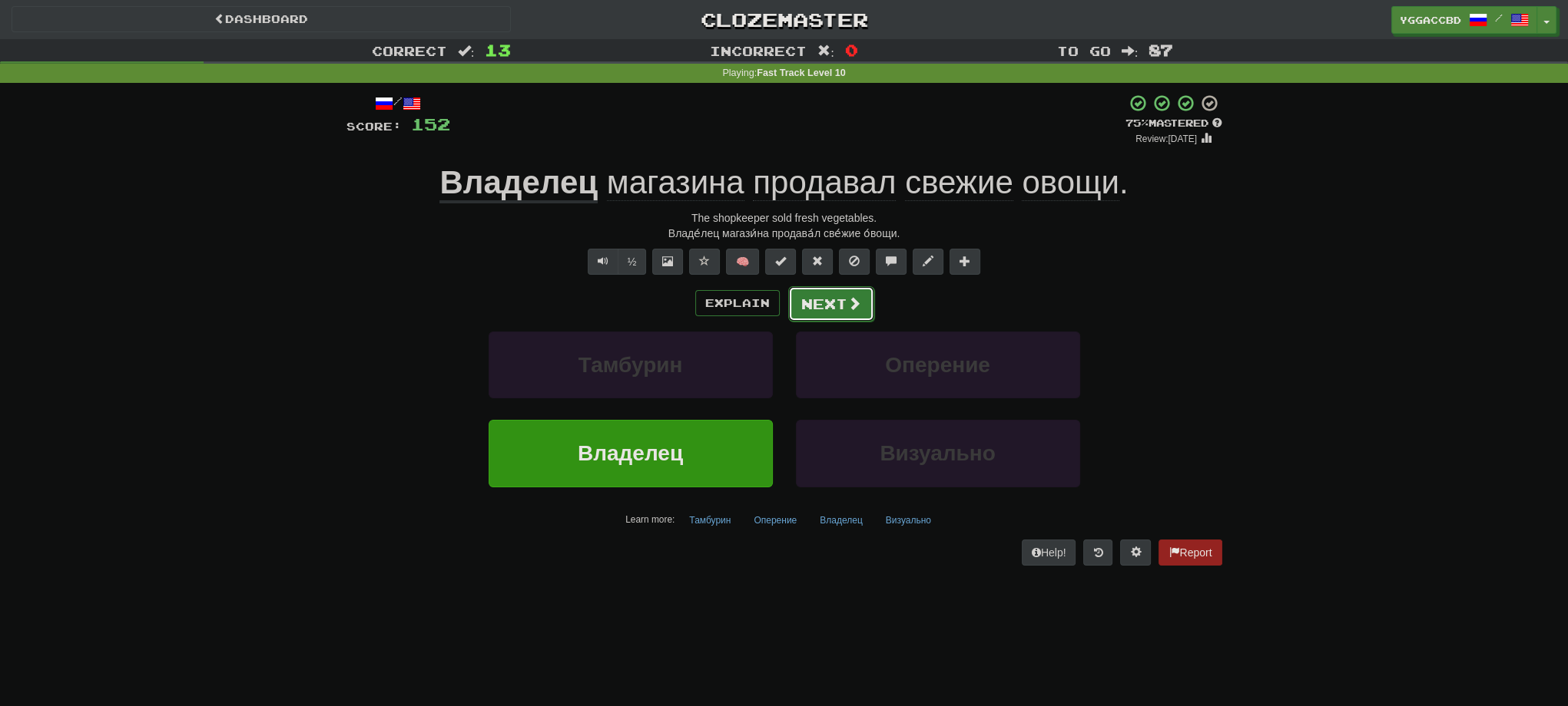
click at [850, 306] on span at bounding box center [854, 303] width 14 height 14
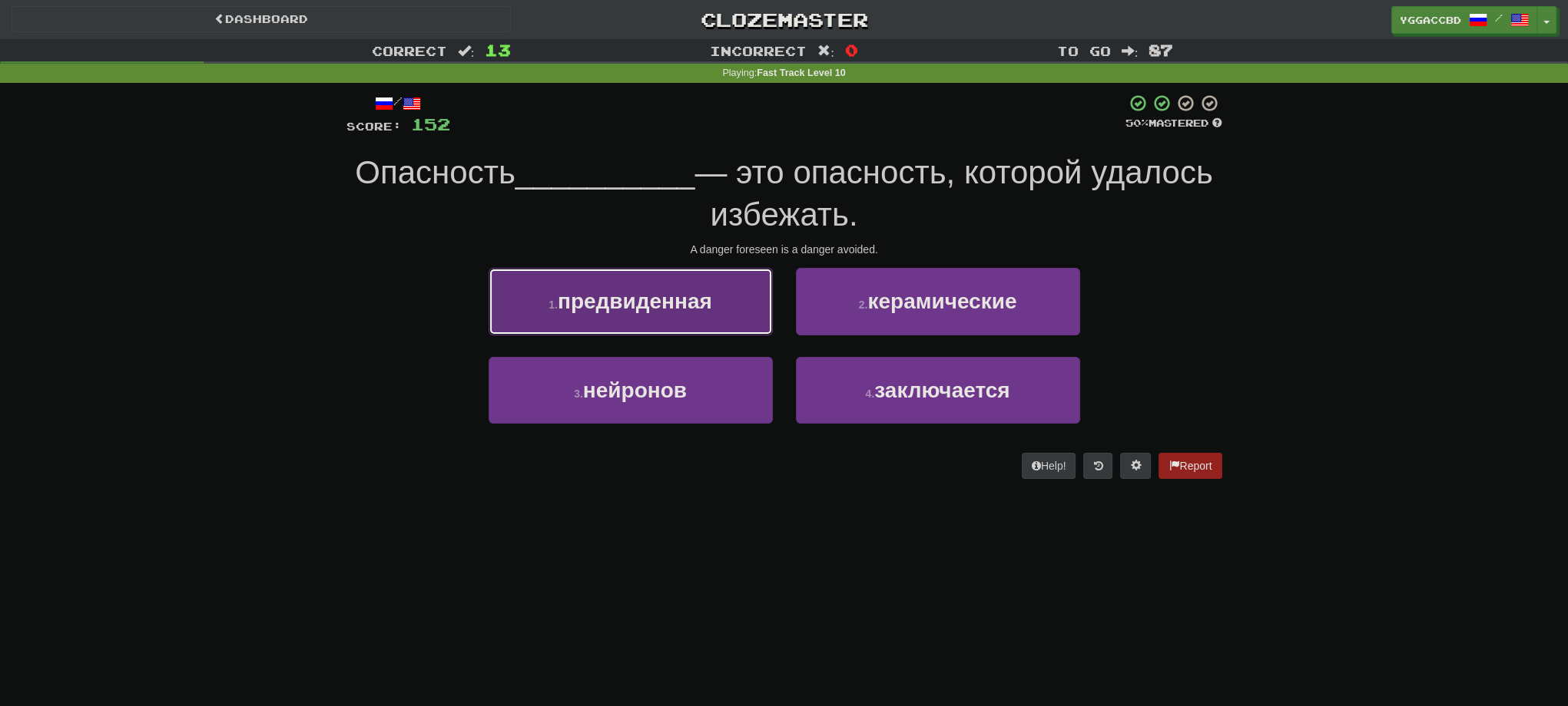
click at [662, 299] on span "предвиденная" at bounding box center [635, 301] width 154 height 24
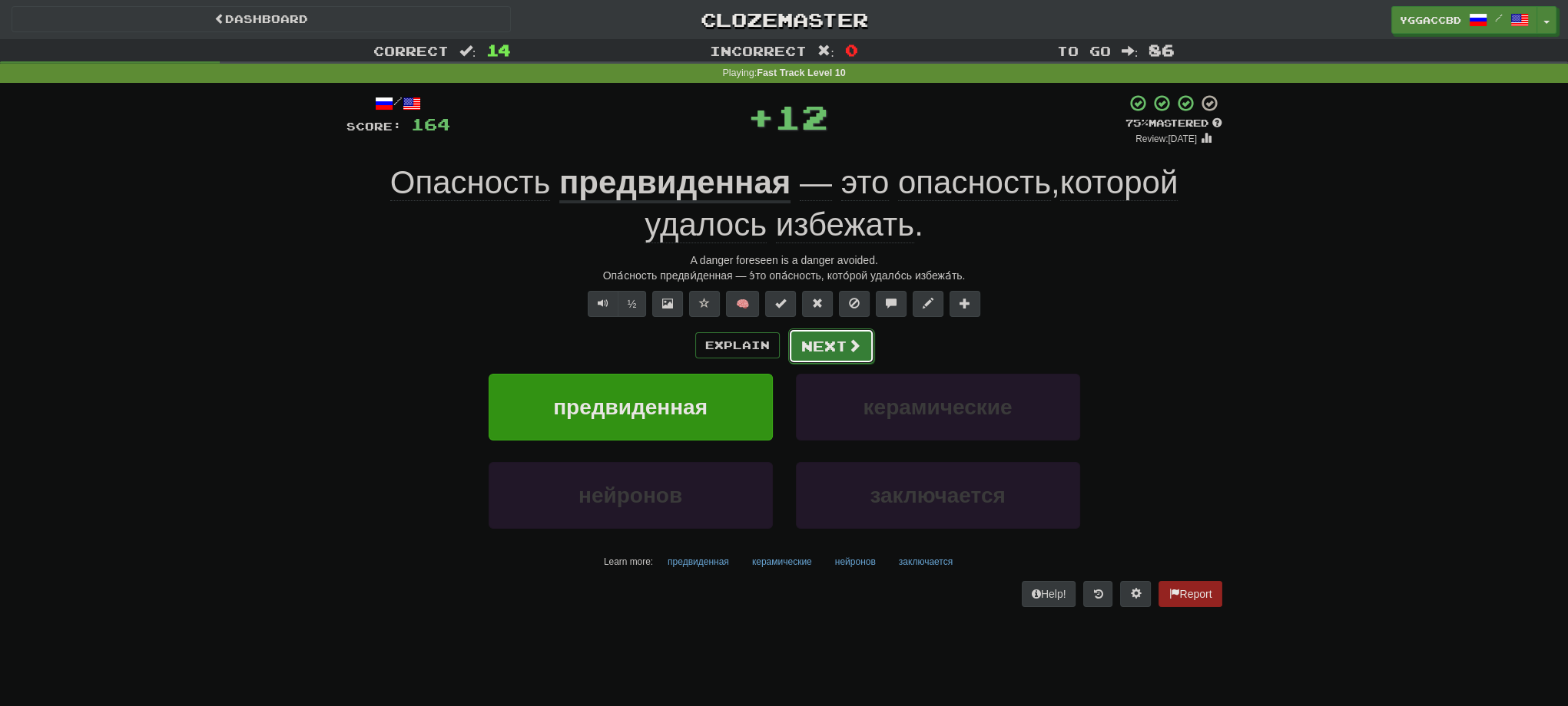
click at [822, 355] on button "Next" at bounding box center [831, 346] width 86 height 35
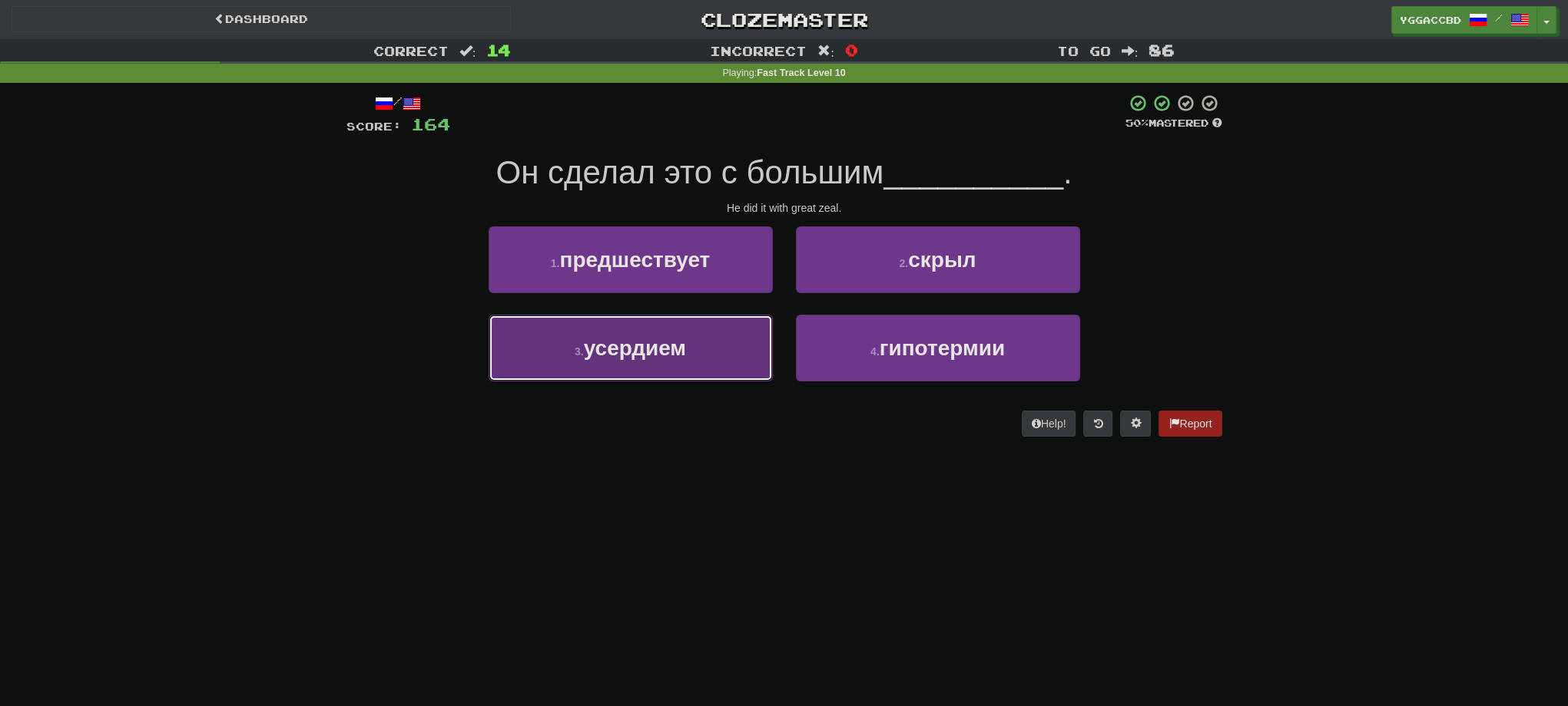
click at [609, 362] on button "3 . усердием" at bounding box center [631, 348] width 285 height 67
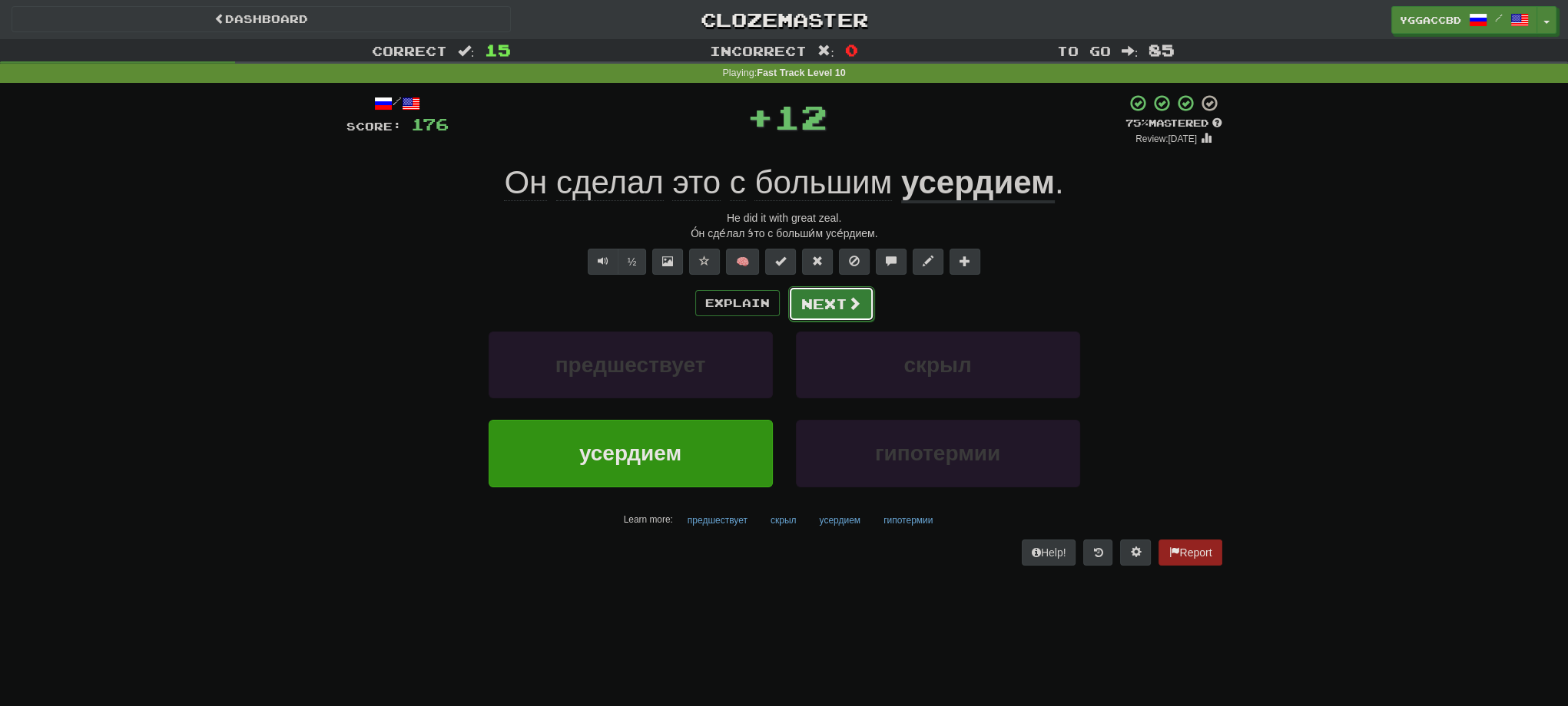
click at [830, 305] on button "Next" at bounding box center [831, 304] width 86 height 35
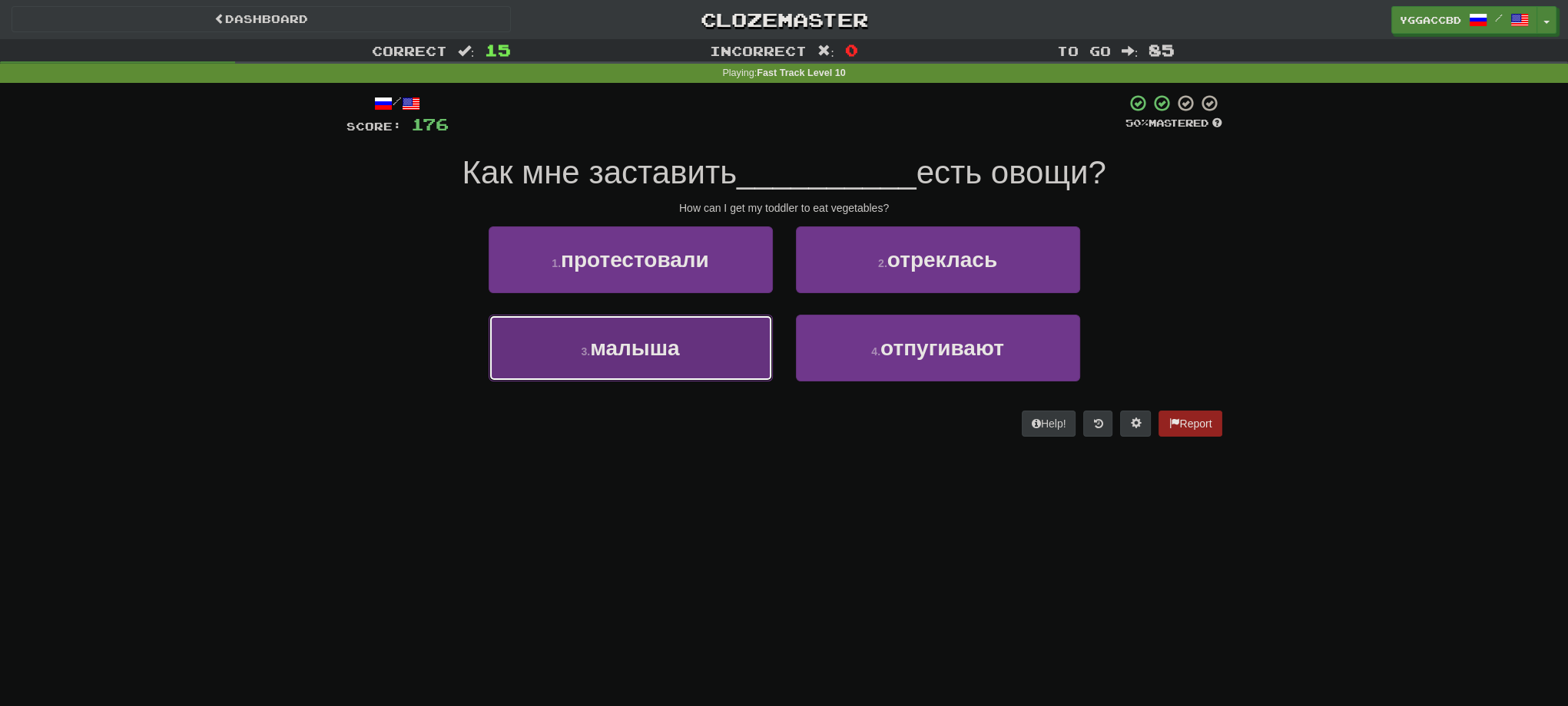
click at [658, 344] on span "малыша" at bounding box center [635, 348] width 90 height 24
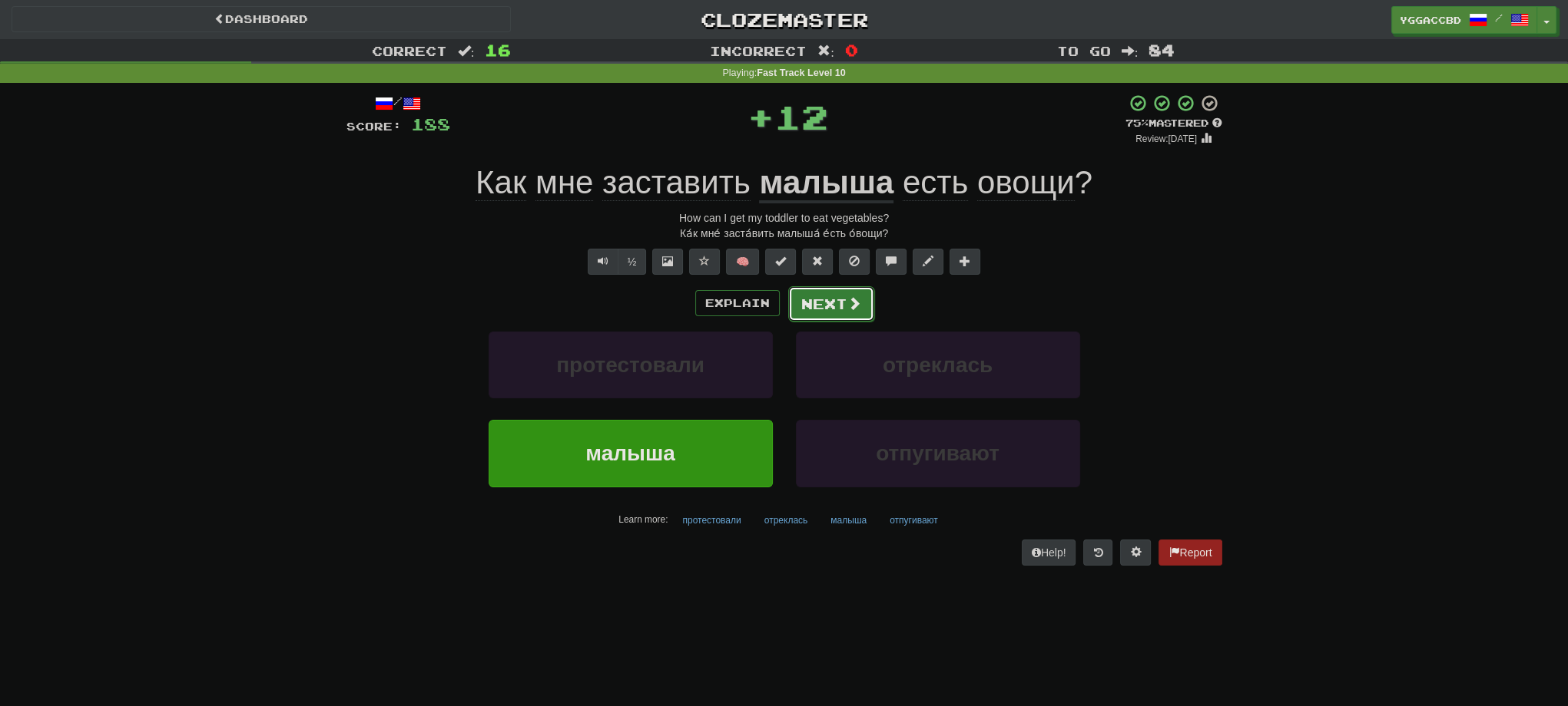
click at [815, 306] on button "Next" at bounding box center [831, 304] width 86 height 35
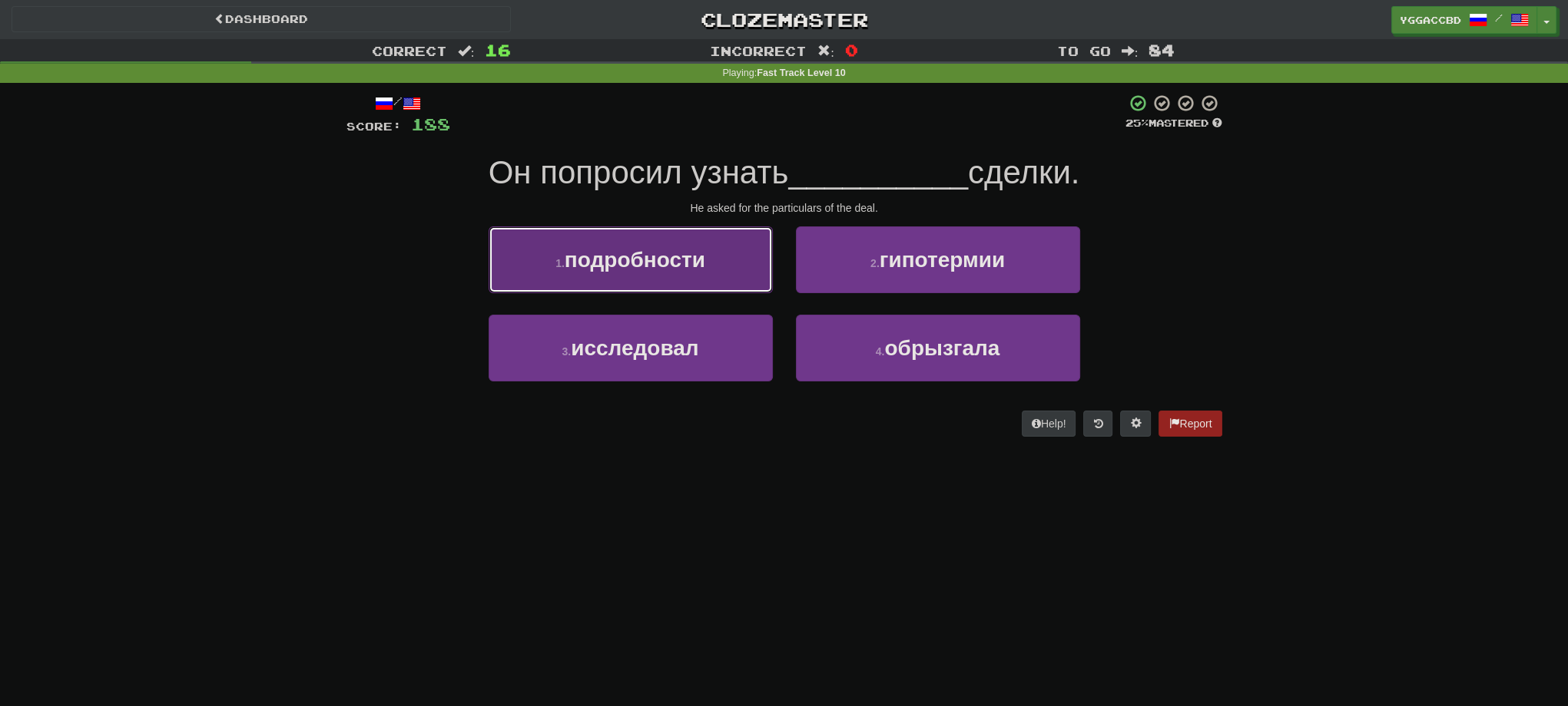
click at [527, 278] on button "1 . подробности" at bounding box center [631, 260] width 285 height 67
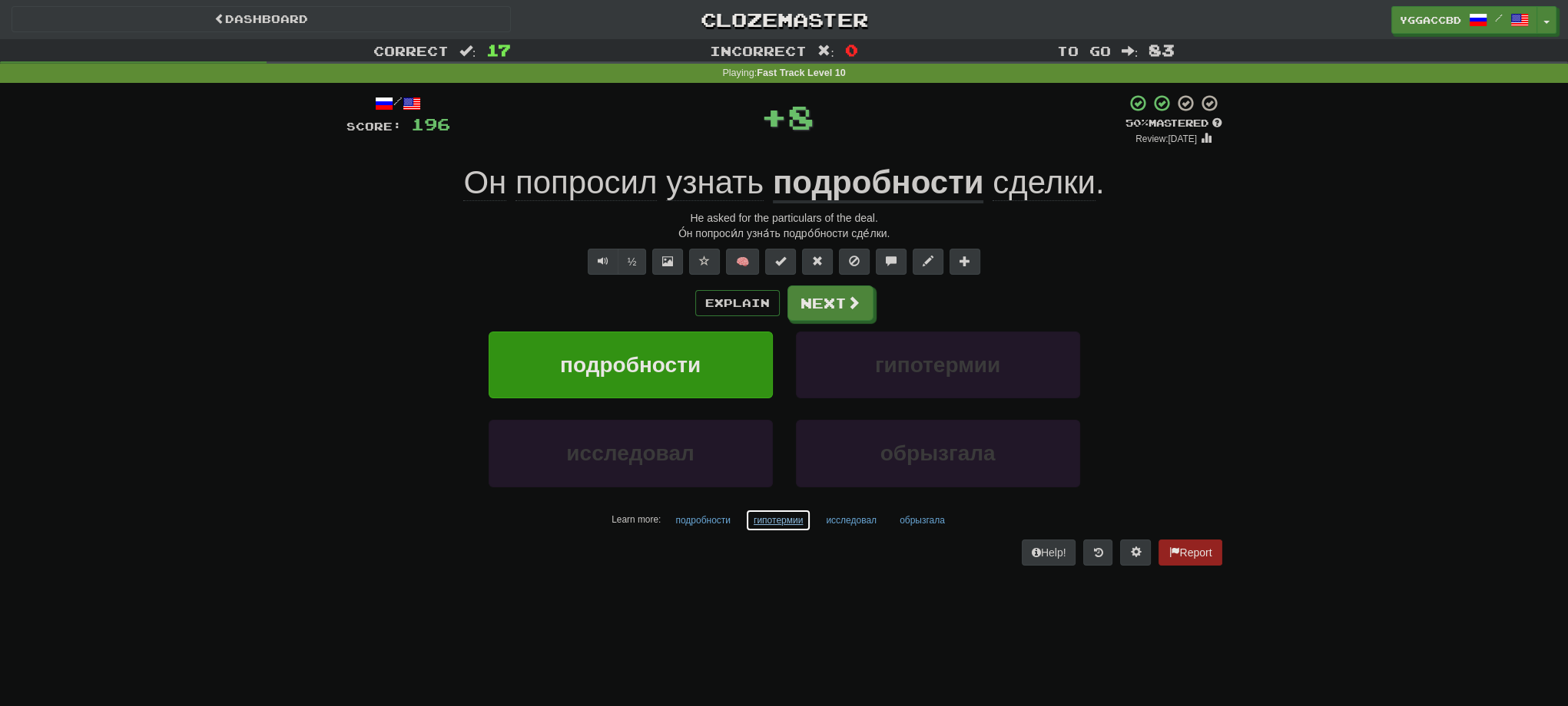
click at [753, 524] on button "гипотермии" at bounding box center [778, 520] width 66 height 23
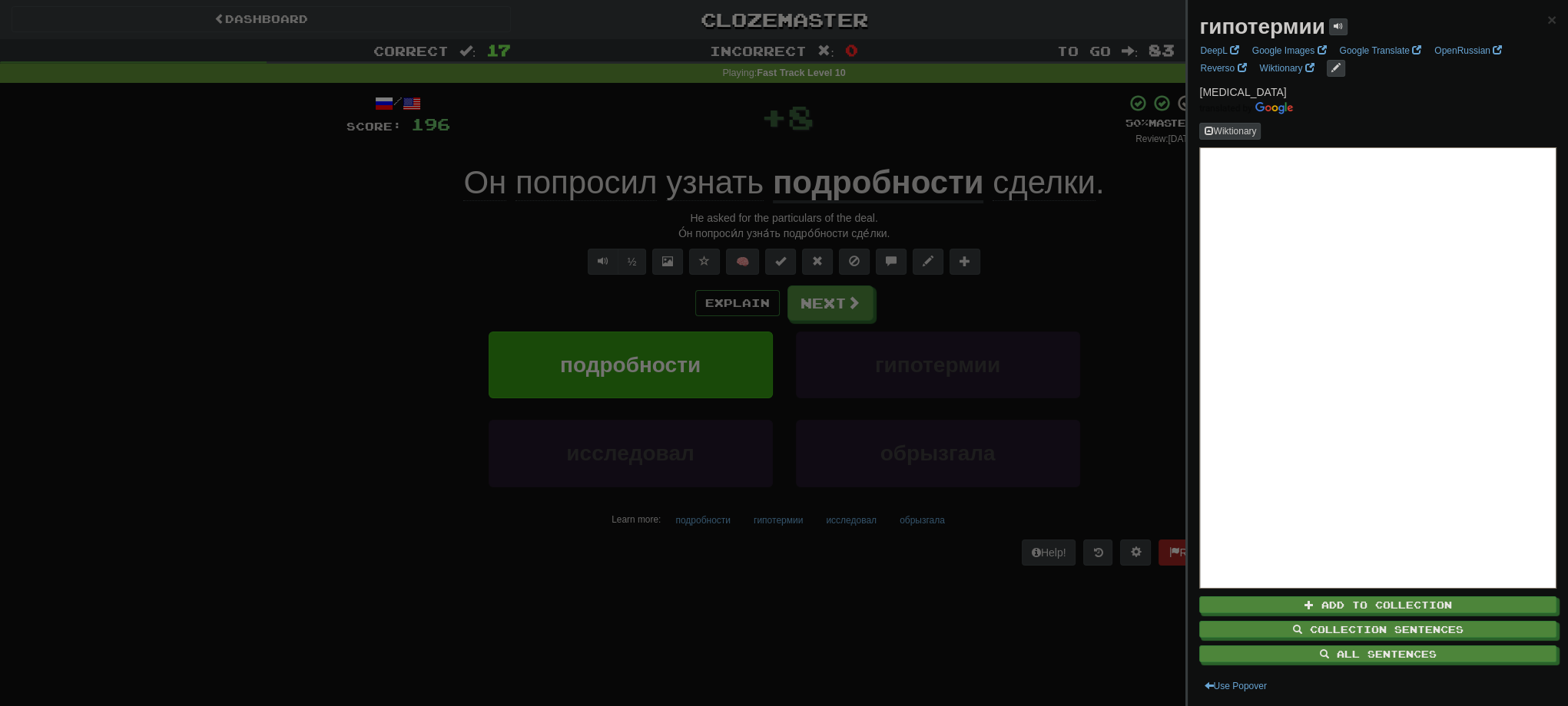
click at [1041, 246] on div at bounding box center [784, 353] width 1568 height 706
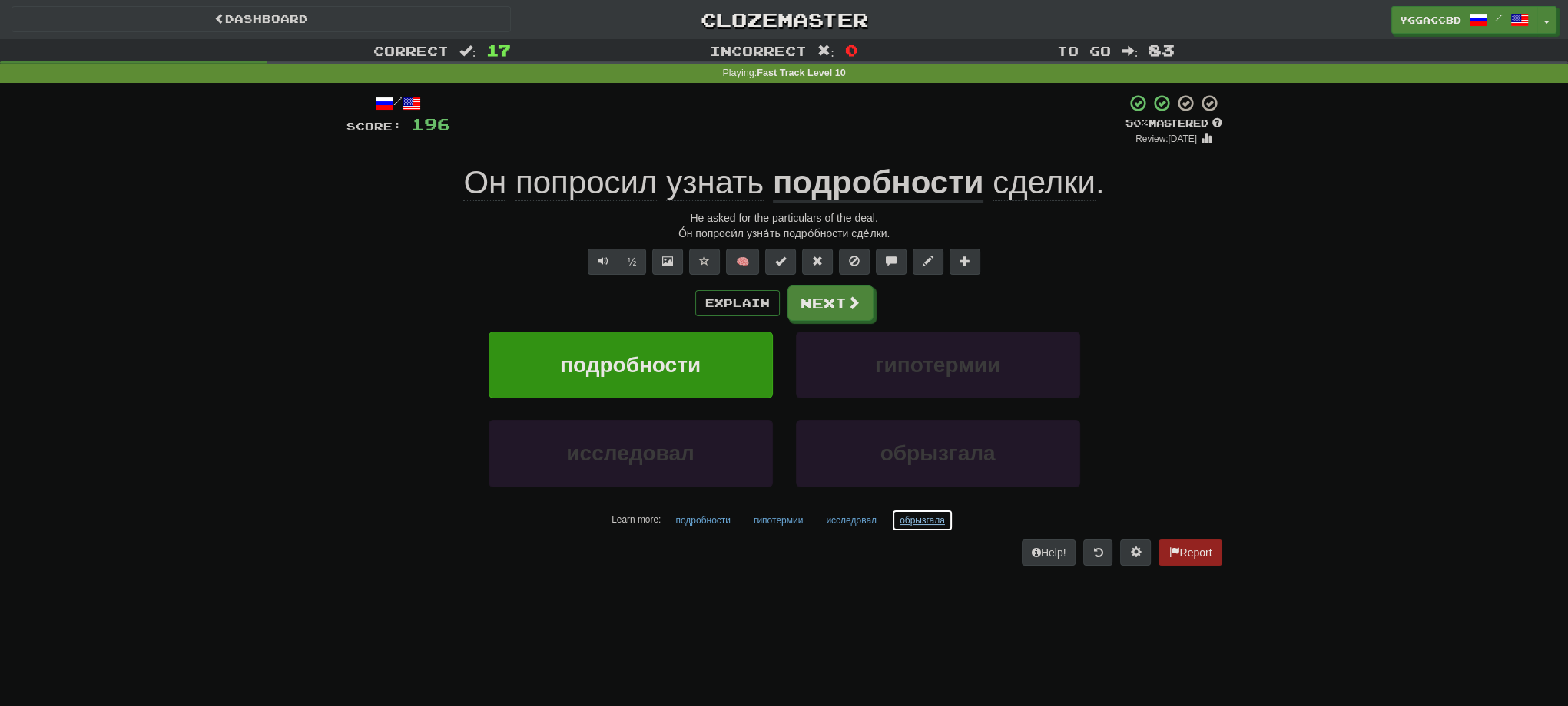
click at [916, 525] on button "обрызгала" at bounding box center [922, 520] width 62 height 23
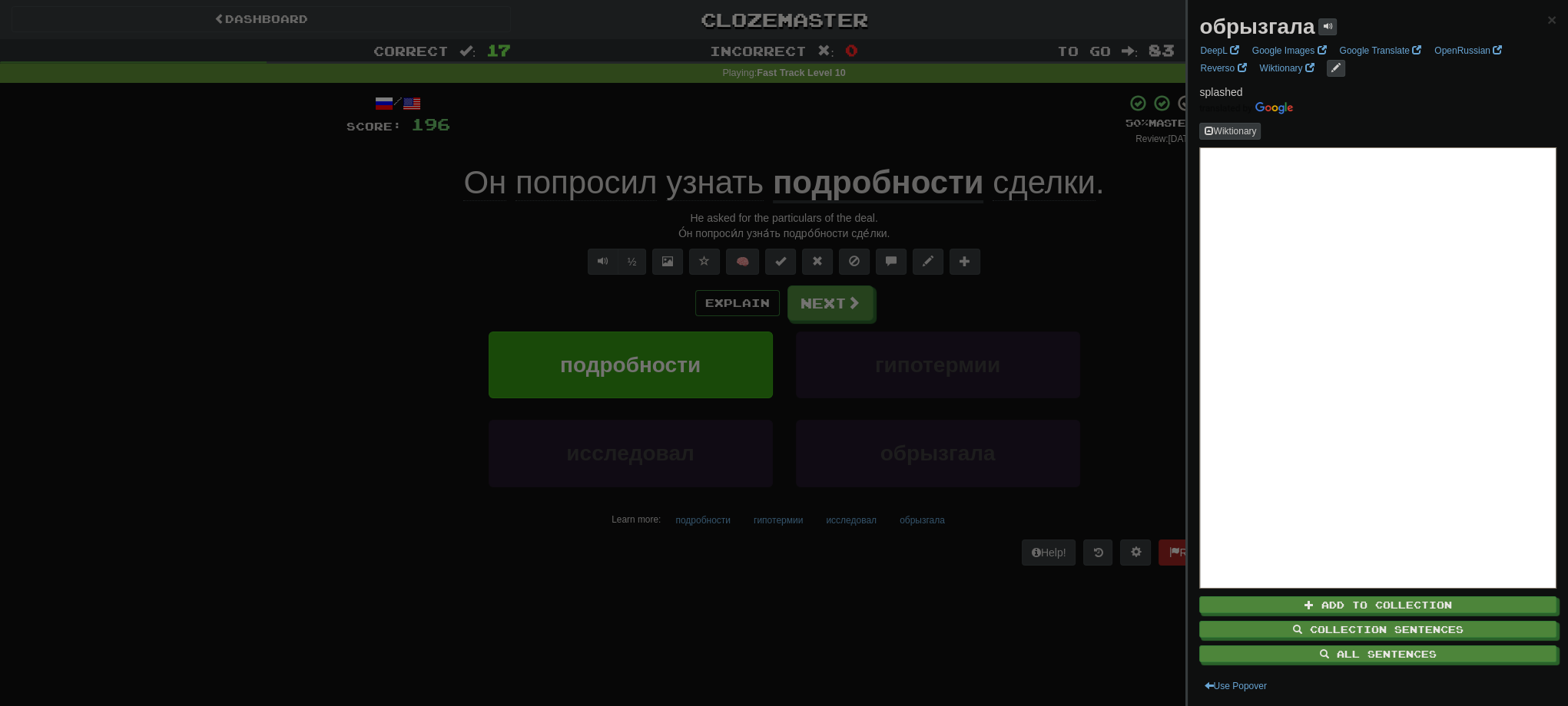
click at [854, 554] on div at bounding box center [784, 353] width 1568 height 706
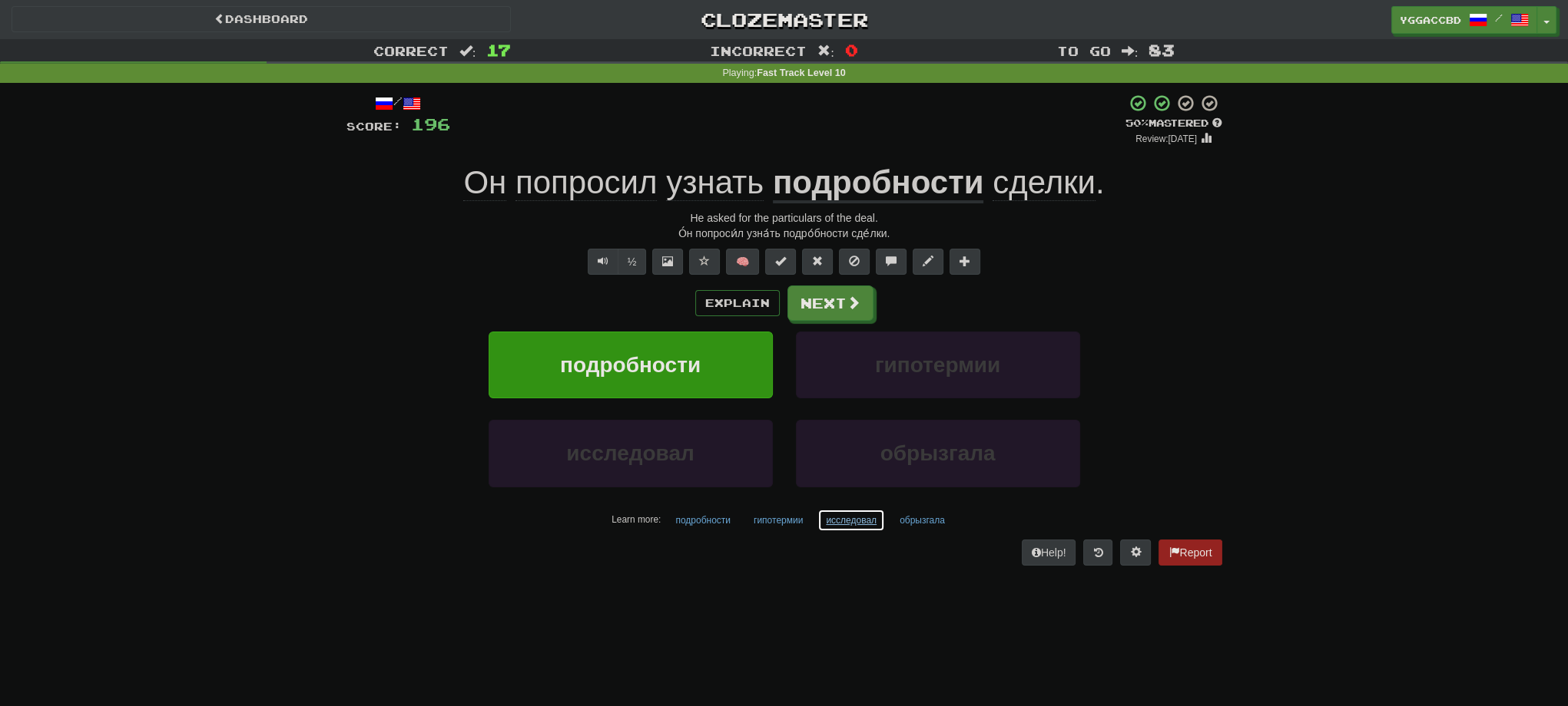
click at [834, 522] on button "исследовал" at bounding box center [851, 520] width 68 height 23
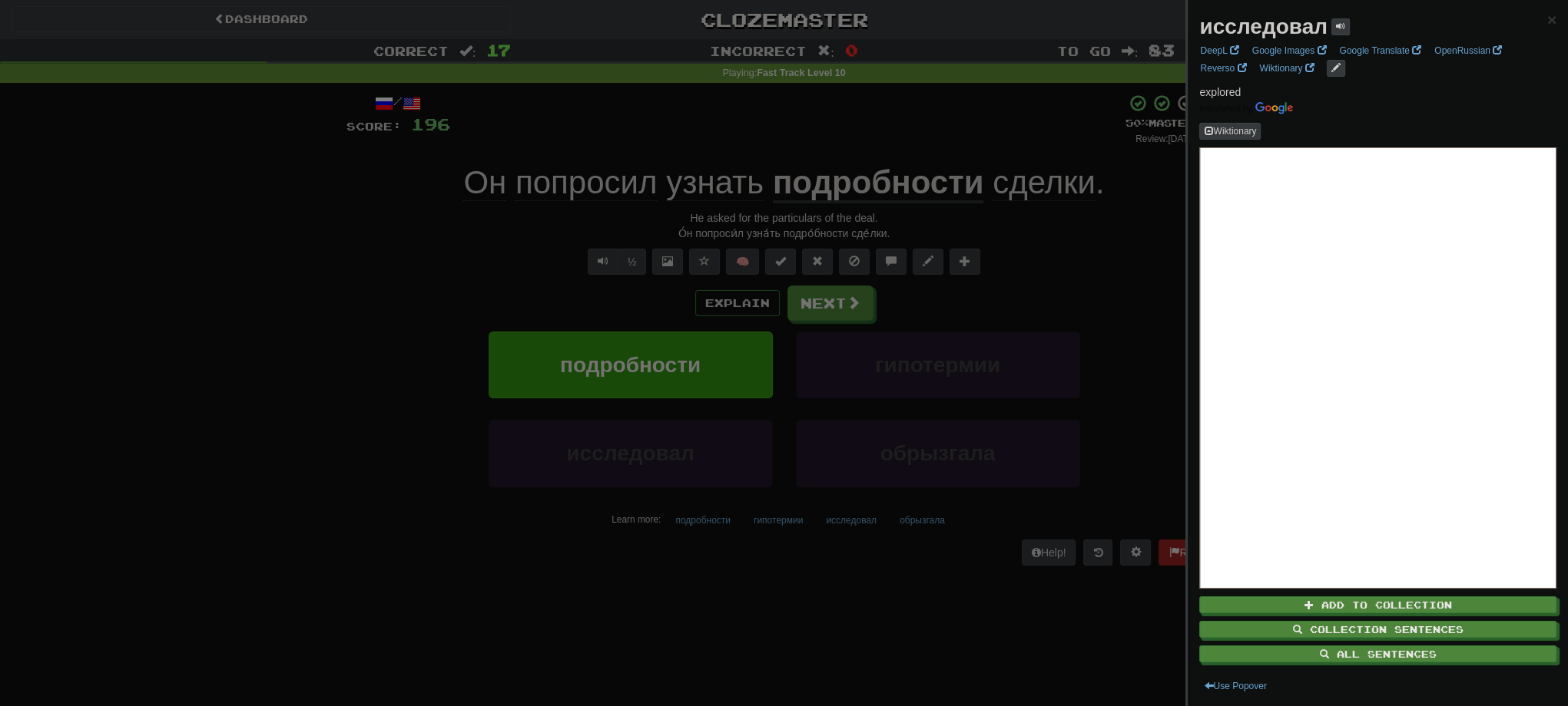
click at [925, 522] on div at bounding box center [784, 353] width 1568 height 706
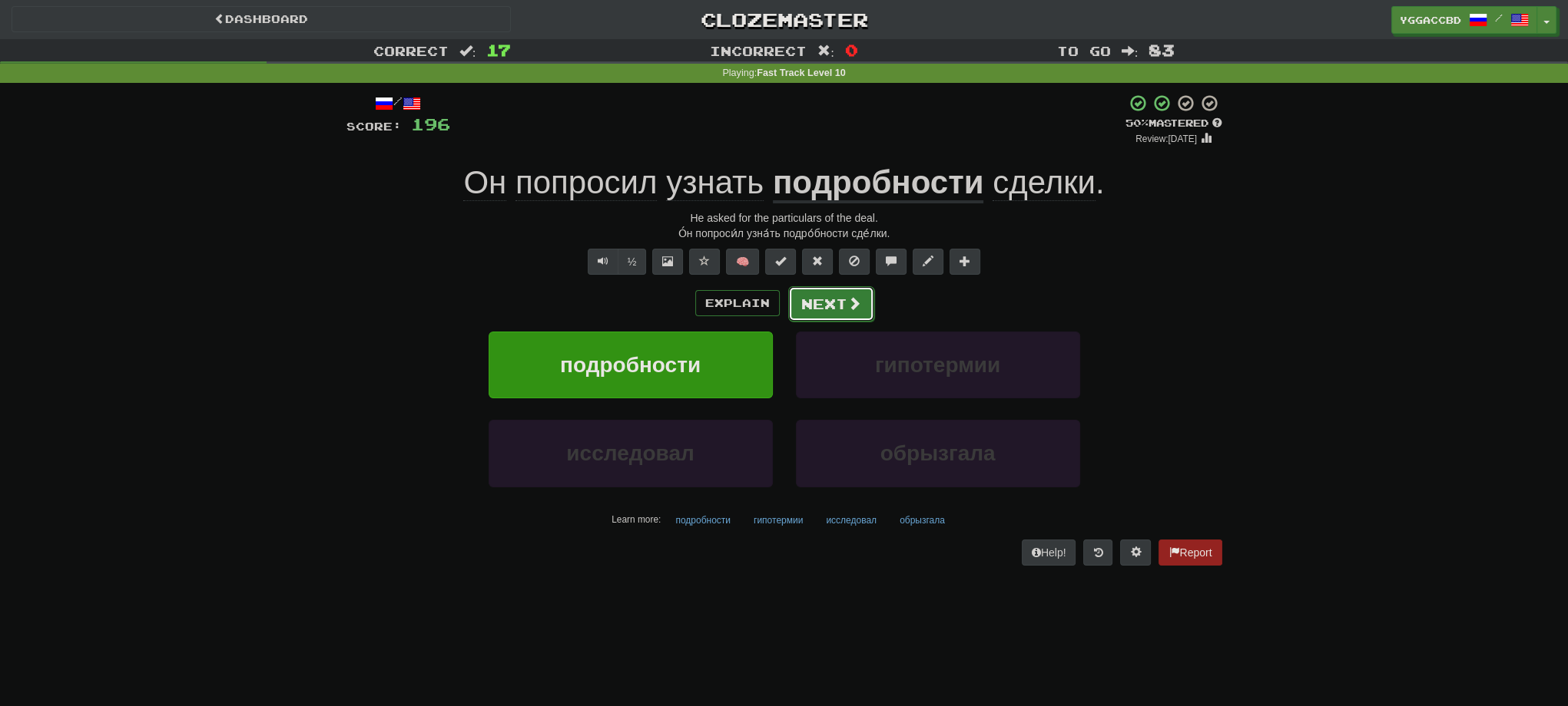
click at [832, 304] on button "Next" at bounding box center [831, 304] width 86 height 35
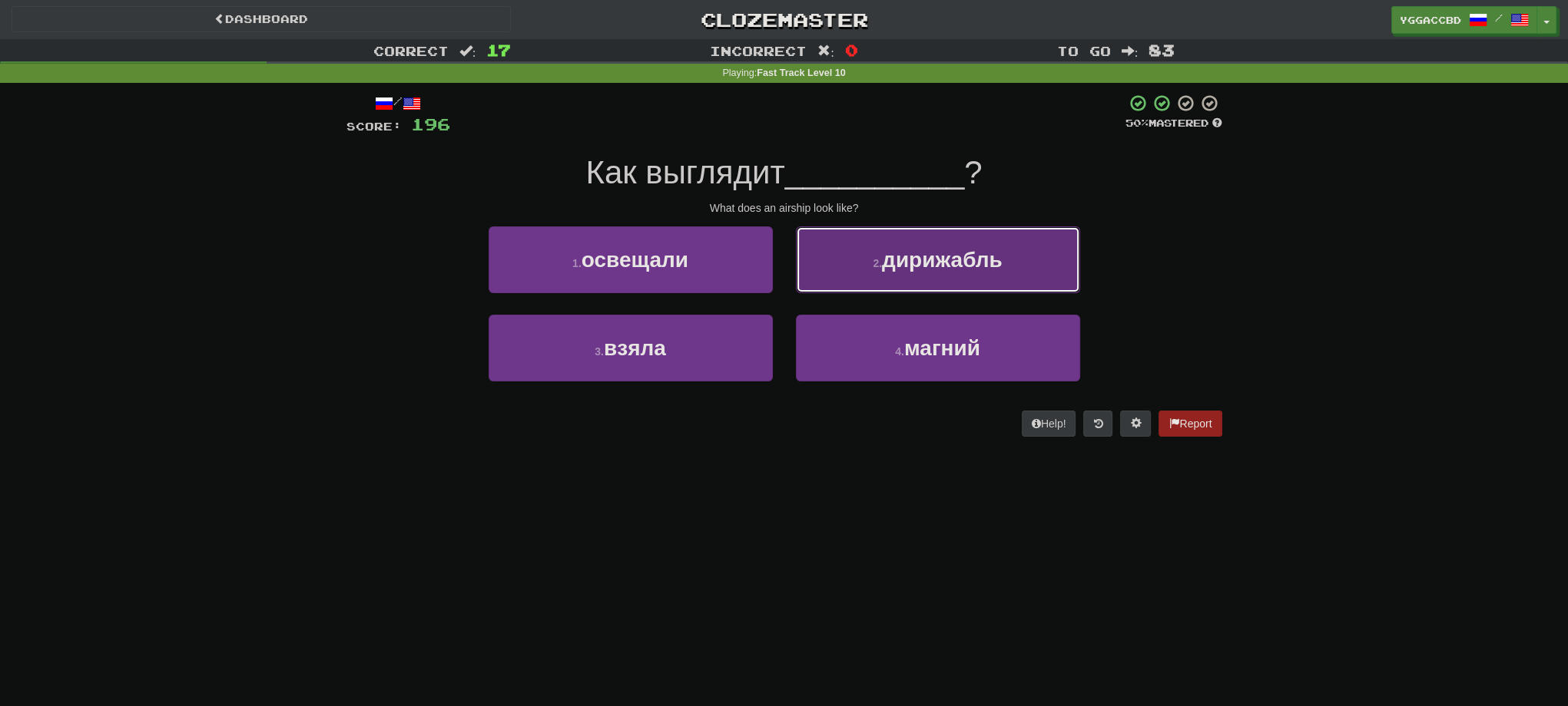
click at [925, 265] on span "дирижабль" at bounding box center [942, 260] width 121 height 24
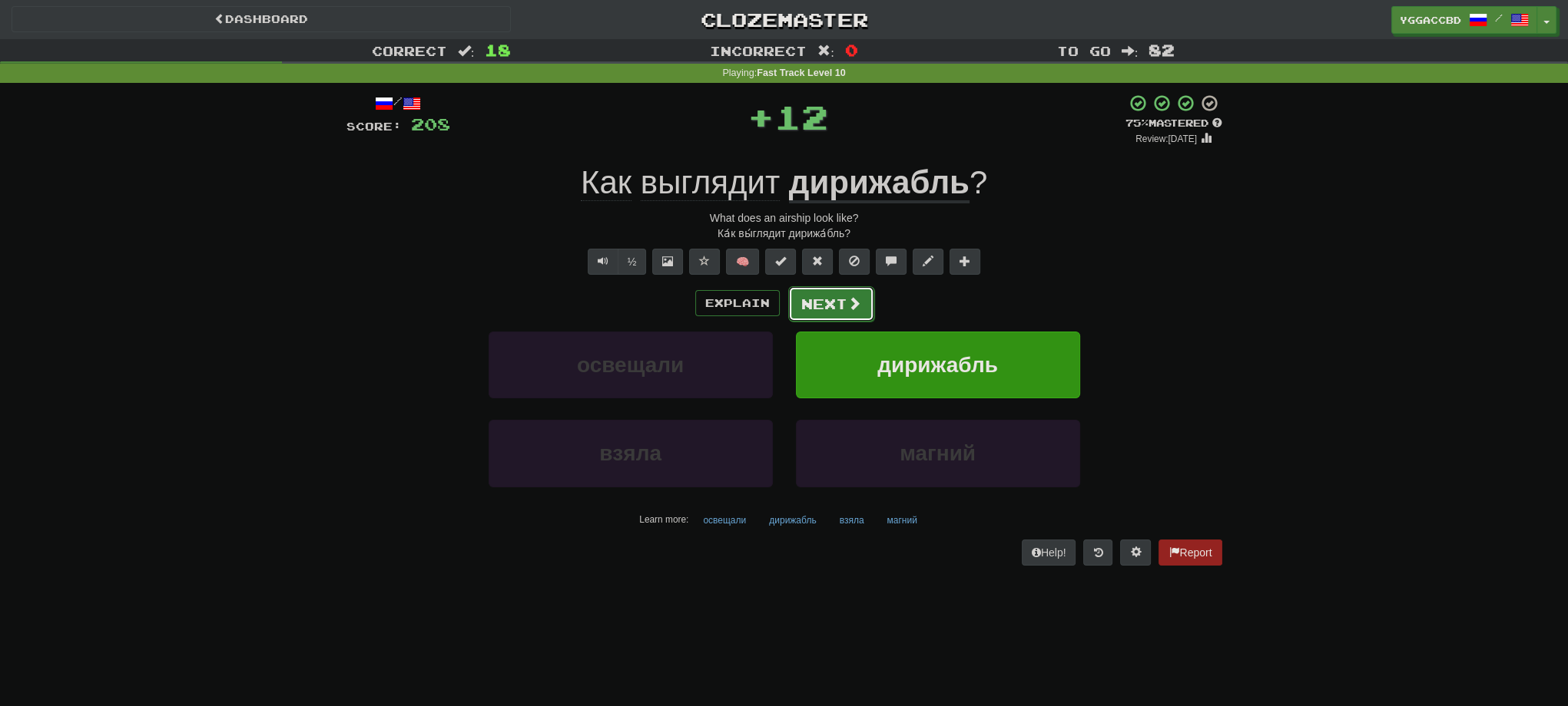
click at [819, 297] on button "Next" at bounding box center [831, 304] width 86 height 35
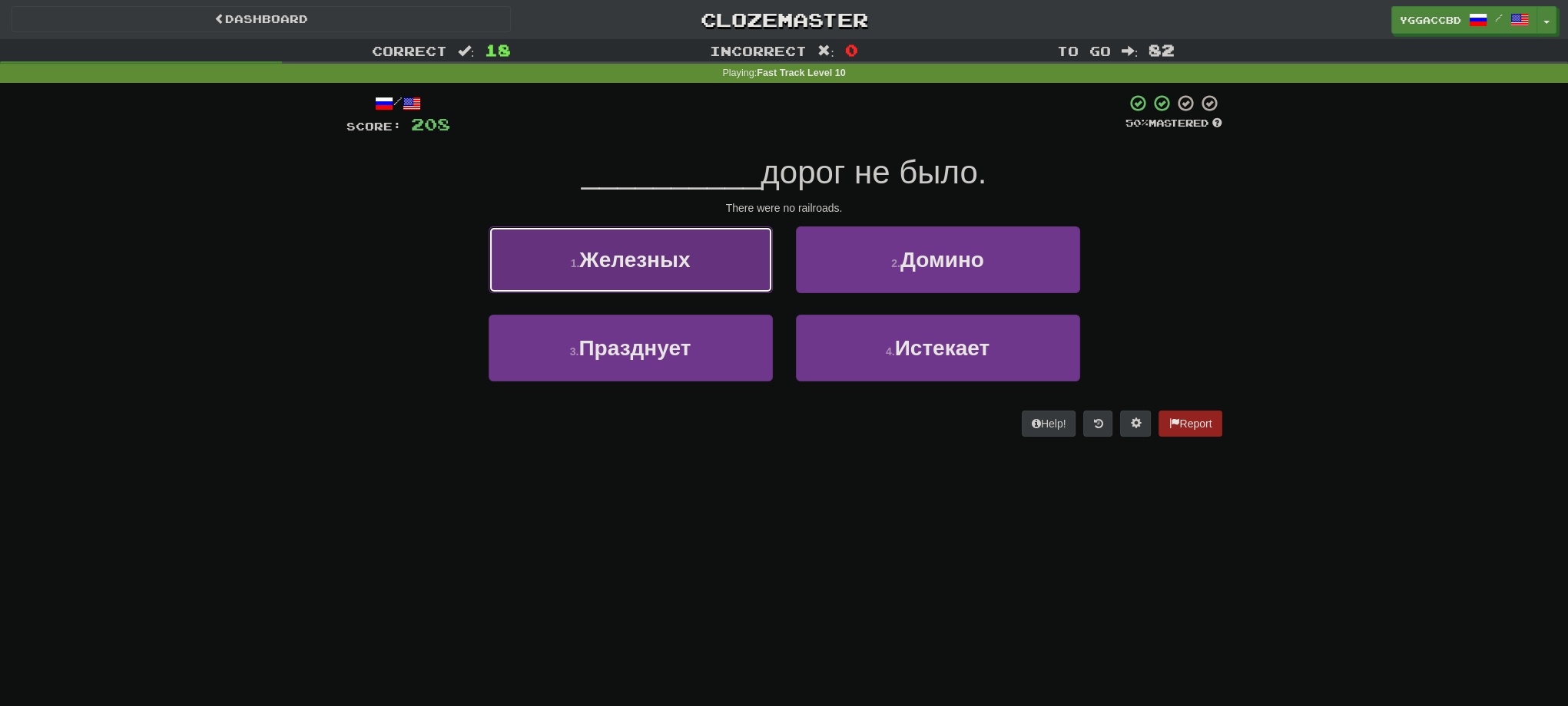
click at [653, 256] on span "Железных" at bounding box center [635, 260] width 110 height 24
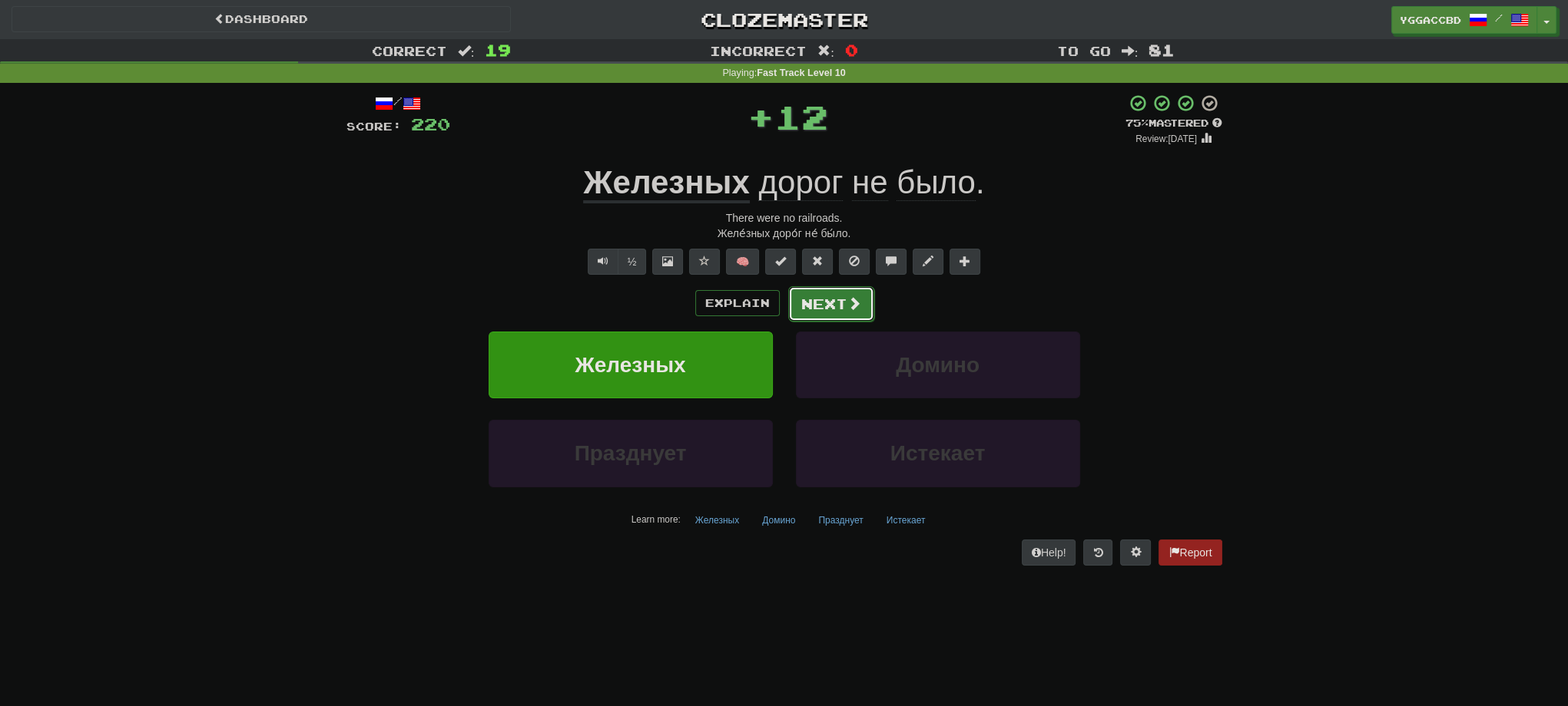
click at [832, 295] on button "Next" at bounding box center [831, 304] width 86 height 35
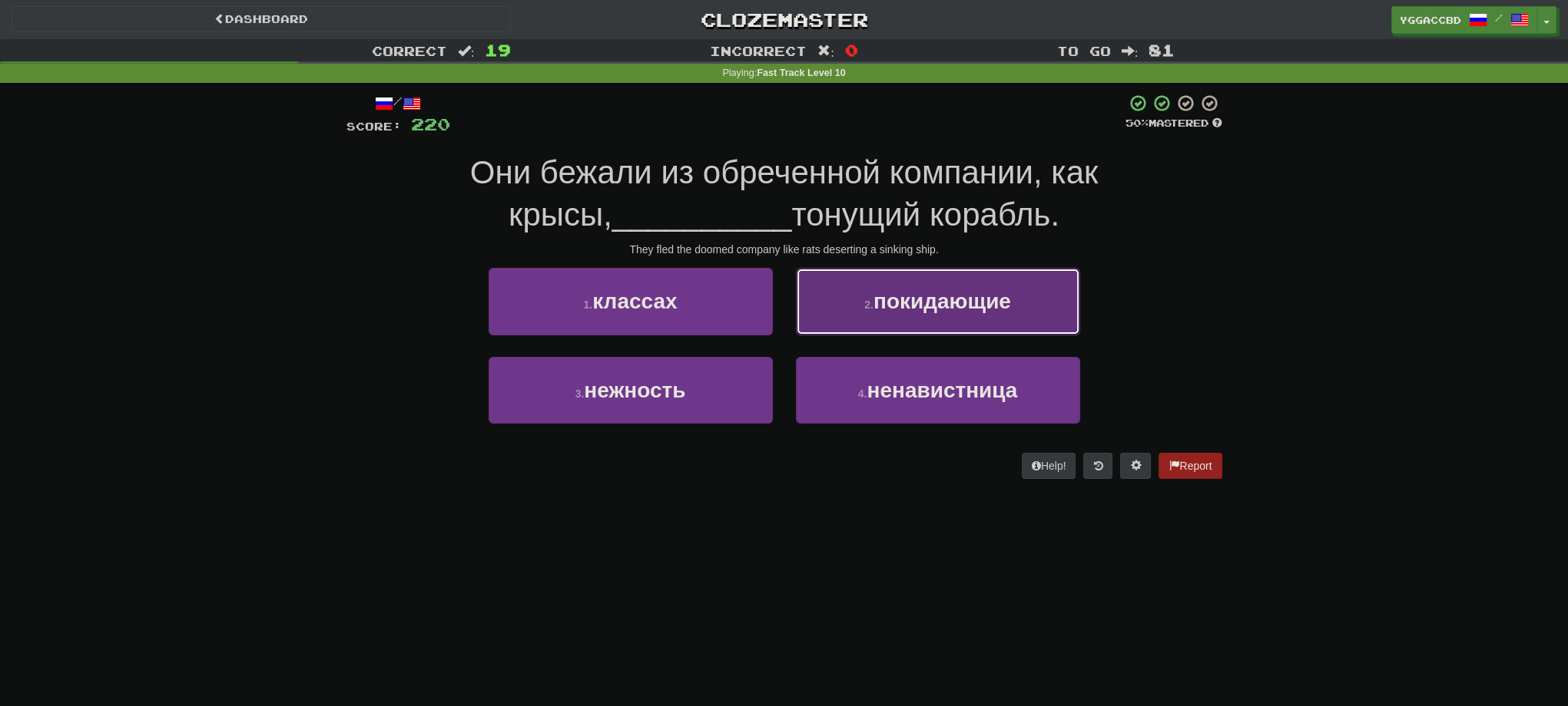
click at [997, 303] on span "покидающие" at bounding box center [942, 301] width 137 height 24
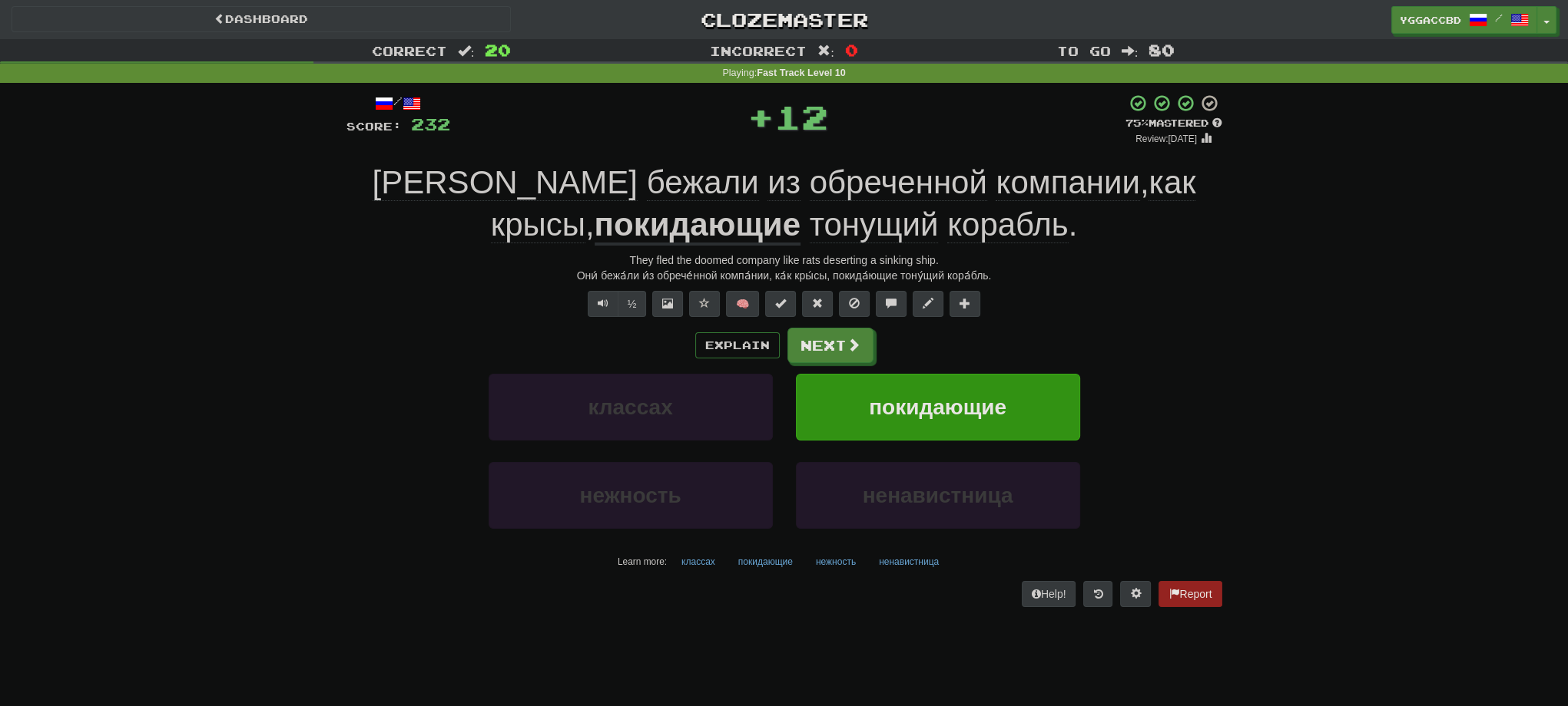
click at [595, 233] on u "покидающие" at bounding box center [698, 226] width 206 height 39
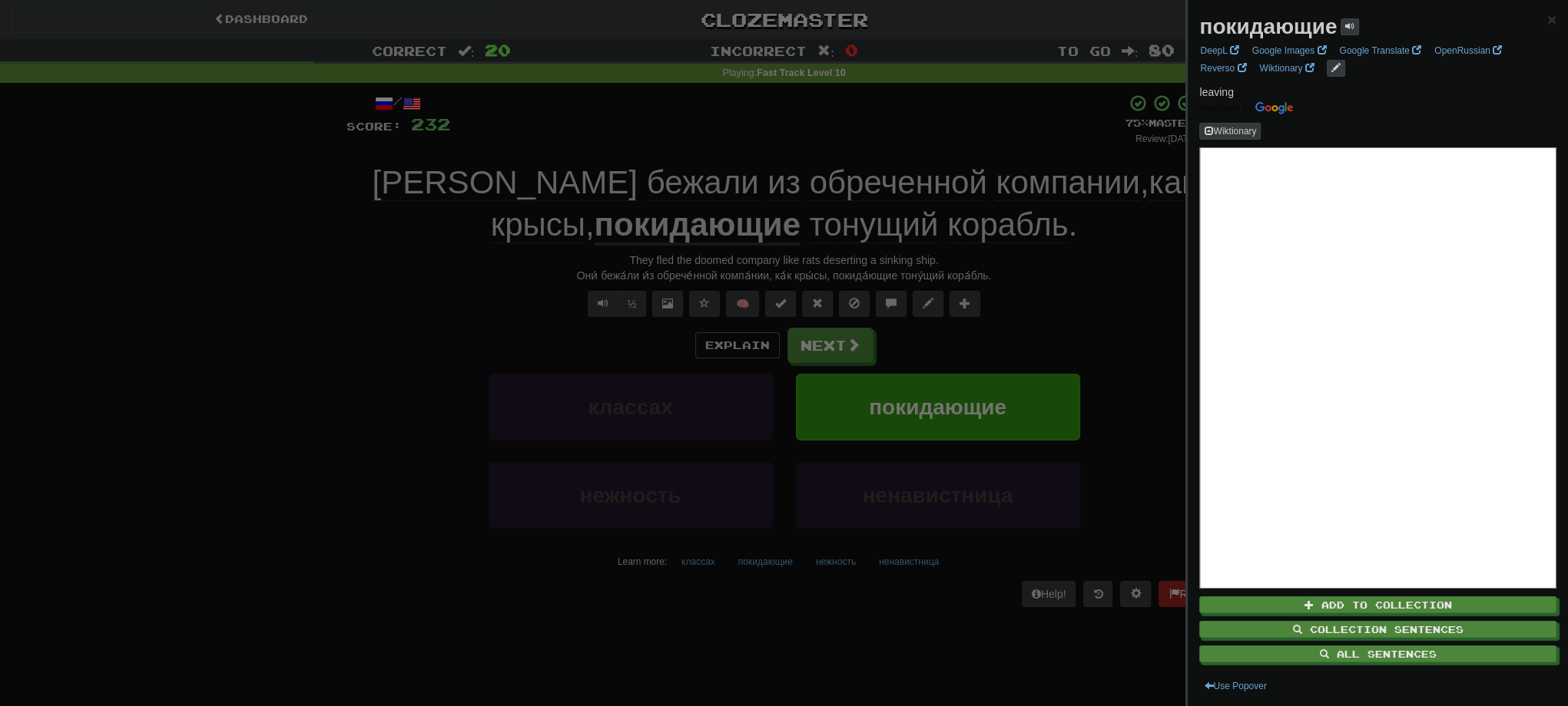
click at [808, 351] on div at bounding box center [784, 353] width 1568 height 706
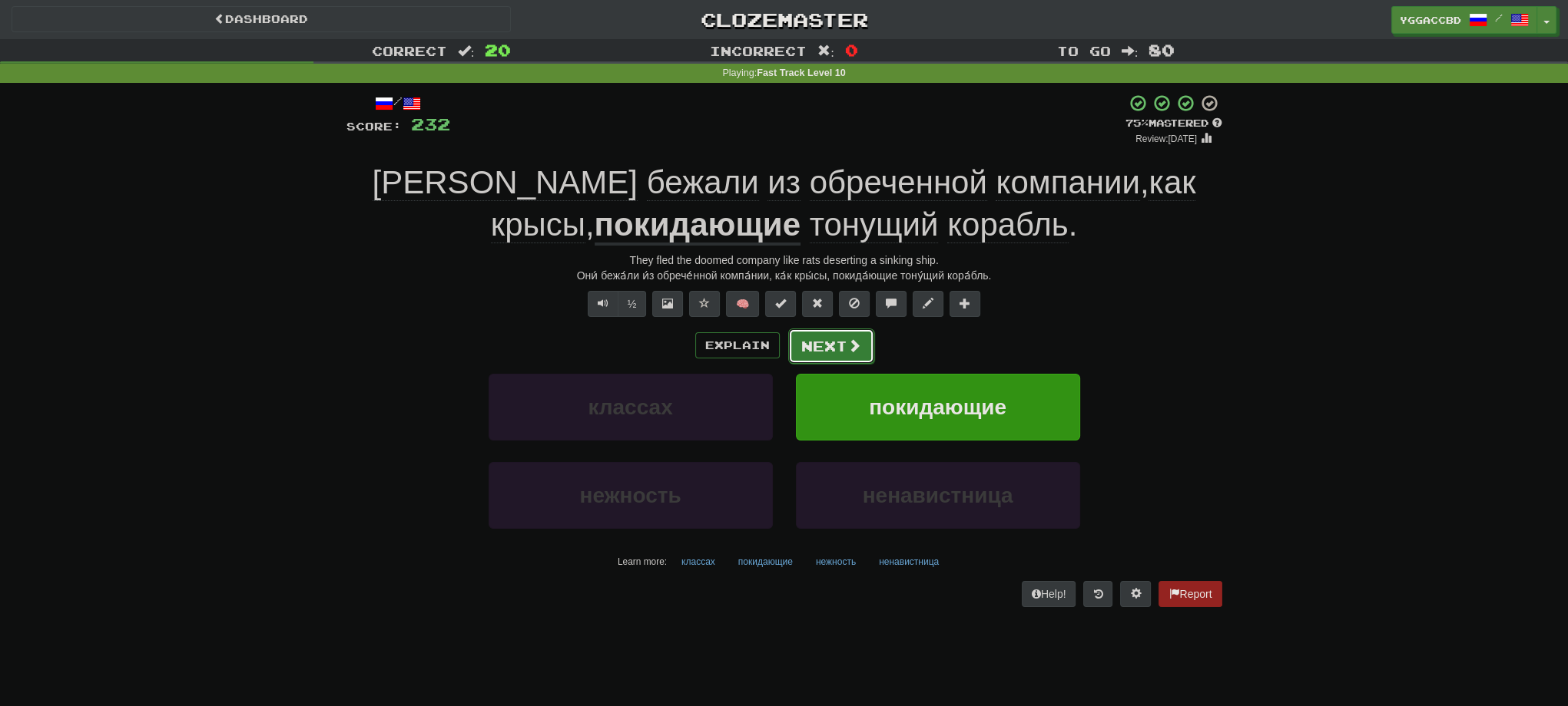
click at [811, 347] on button "Next" at bounding box center [831, 346] width 86 height 35
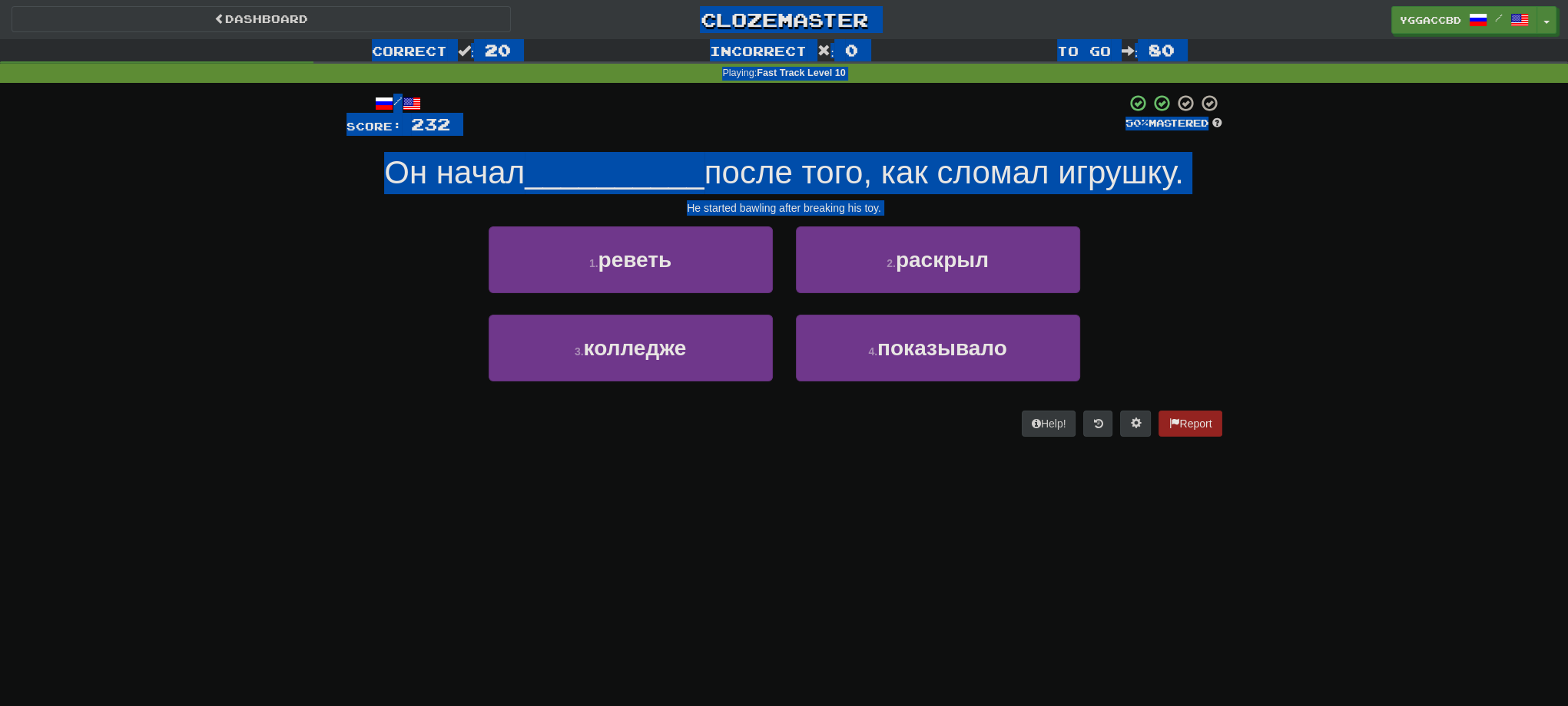
drag, startPoint x: 1268, startPoint y: 430, endPoint x: 117, endPoint y: 30, distance: 1218.5
click at [117, 30] on div "Dashboard Clozemaster yggaccBD / Toggle Dropdown Dashboard Leaderboard Activity…" at bounding box center [784, 229] width 1568 height 458
click at [1178, 380] on div "3 . колледже 4 . показывало" at bounding box center [785, 359] width 922 height 89
drag, startPoint x: 1252, startPoint y: 367, endPoint x: 535, endPoint y: 25, distance: 794.4
click at [535, 25] on div "Dashboard Clozemaster yggaccBD / Toggle Dropdown Dashboard Leaderboard Activity…" at bounding box center [784, 229] width 1568 height 458
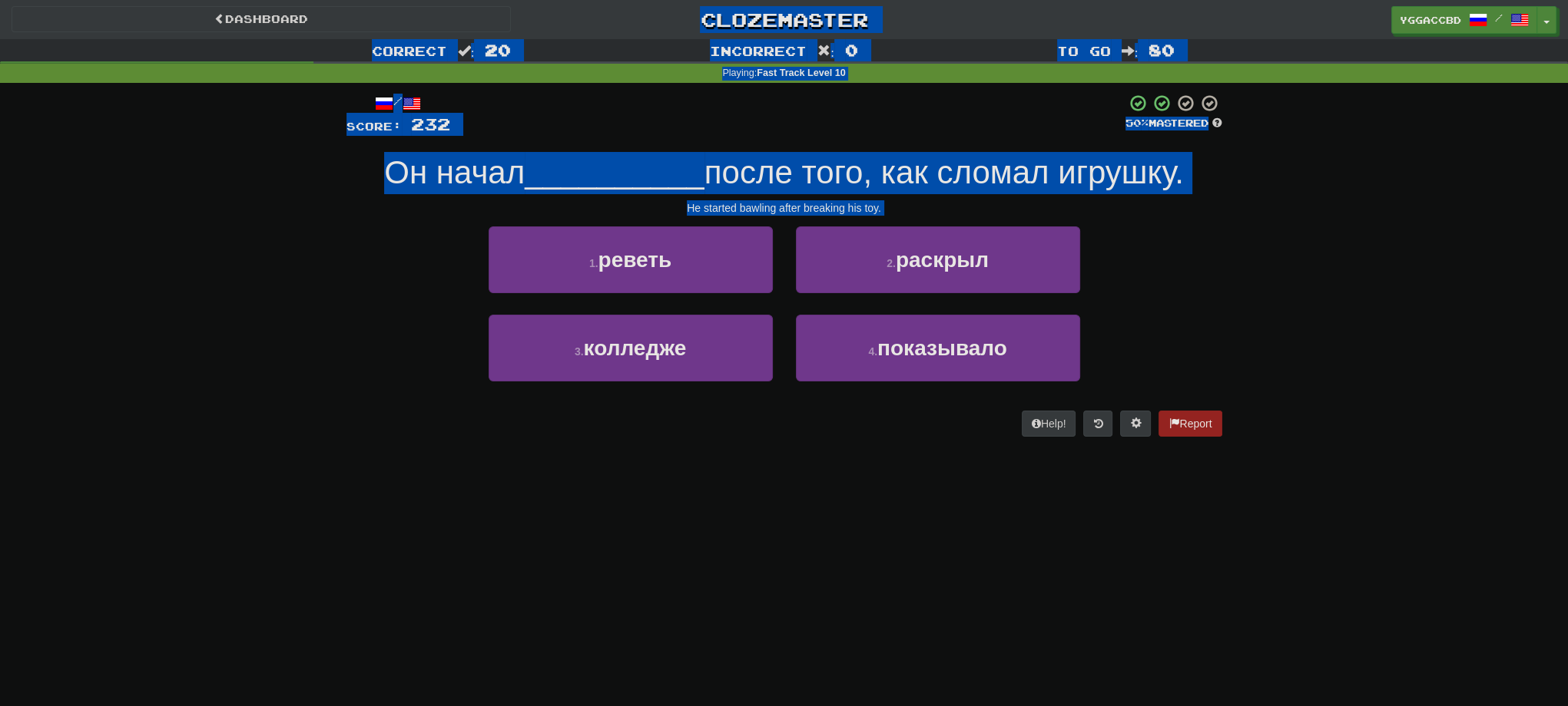
click at [906, 208] on div "He started bawling after breaking his toy." at bounding box center [785, 208] width 876 height 15
drag, startPoint x: 947, startPoint y: 220, endPoint x: 552, endPoint y: 11, distance: 446.9
click at [552, 11] on div "Dashboard Clozemaster yggaccBD / Toggle Dropdown Dashboard Leaderboard Activity…" at bounding box center [784, 229] width 1568 height 458
click at [1403, 208] on div "Correct : 20 Incorrect : 0 To go : 80 Playing : Fast Track Level 10 / Score: 23…" at bounding box center [784, 248] width 1568 height 419
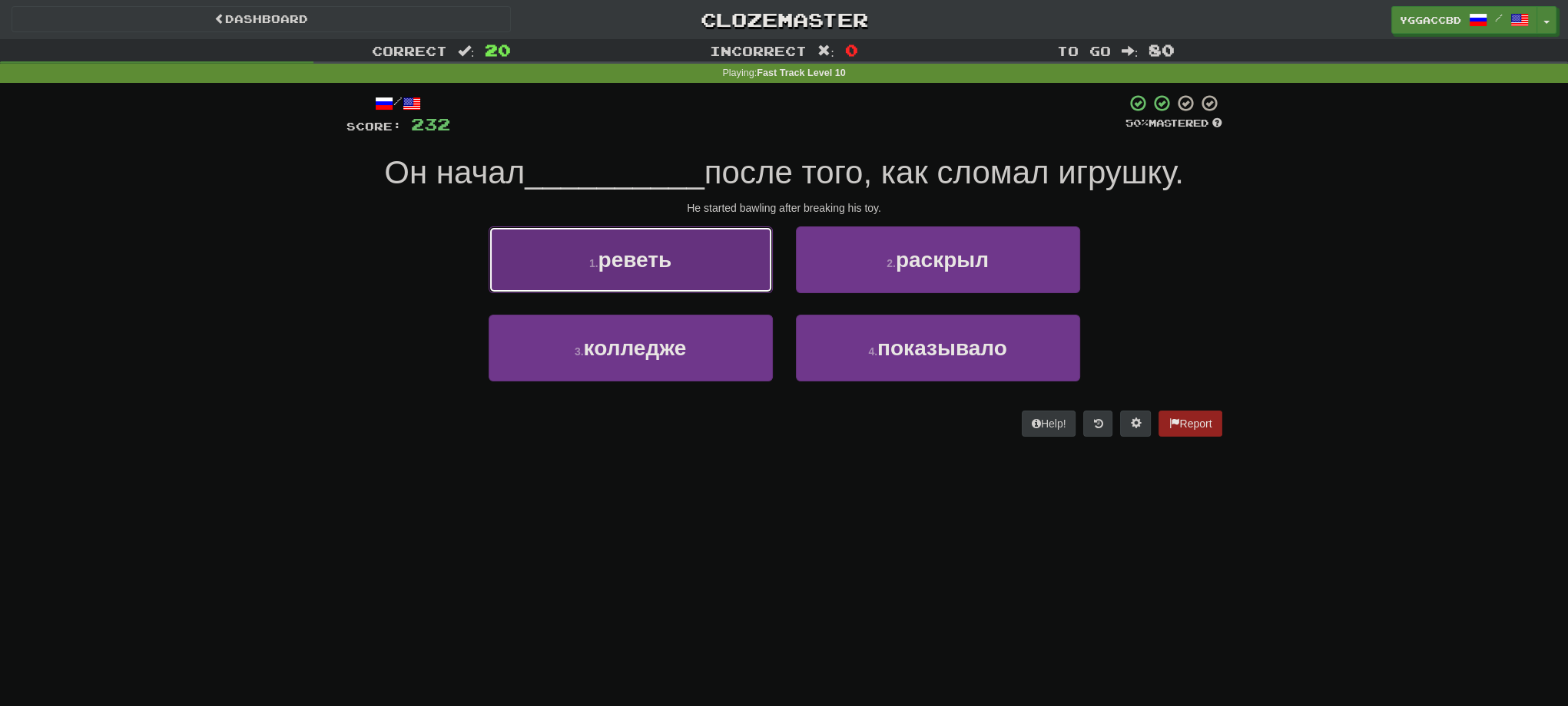
click at [578, 265] on button "1 . реветь" at bounding box center [631, 260] width 285 height 67
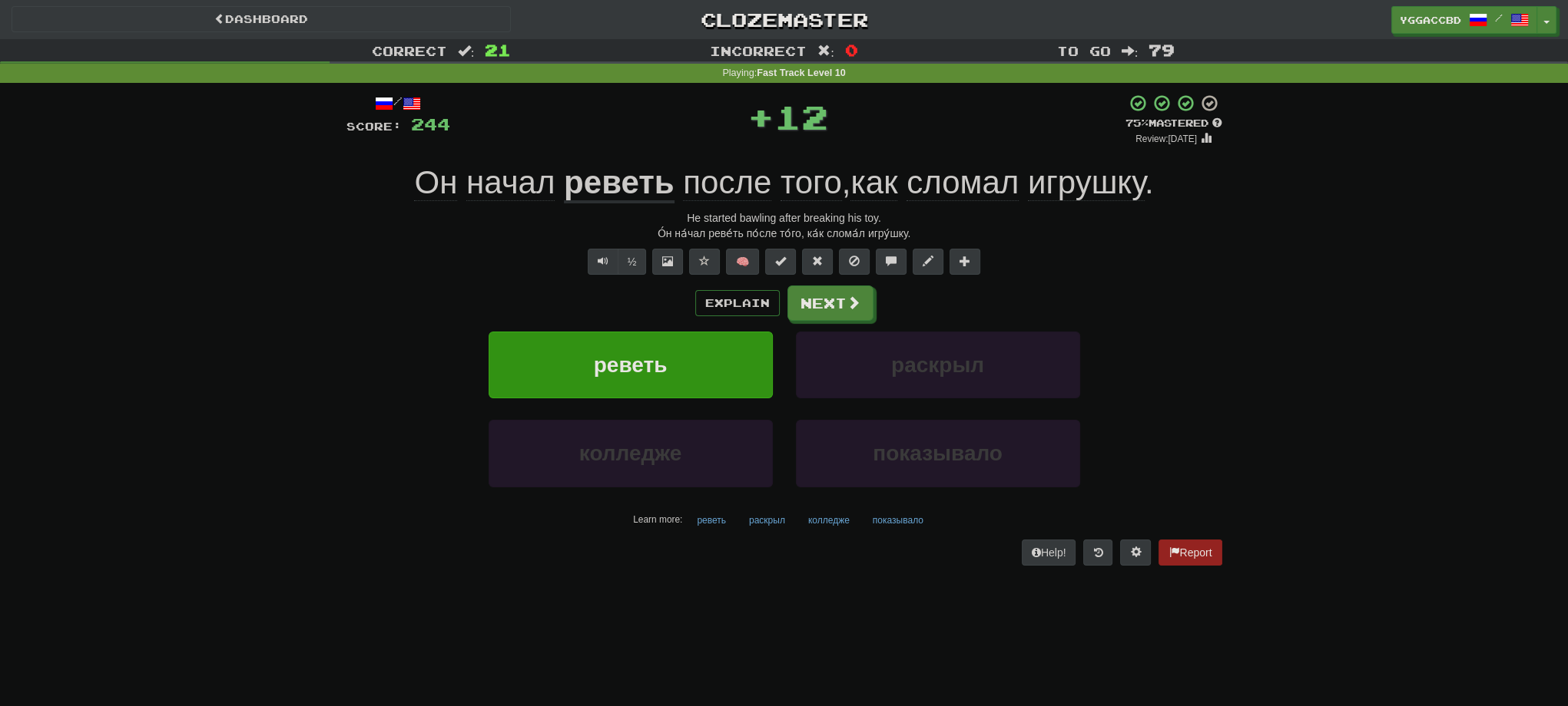
click at [606, 176] on u "реветь" at bounding box center [619, 184] width 109 height 39
